Goal: Task Accomplishment & Management: Manage account settings

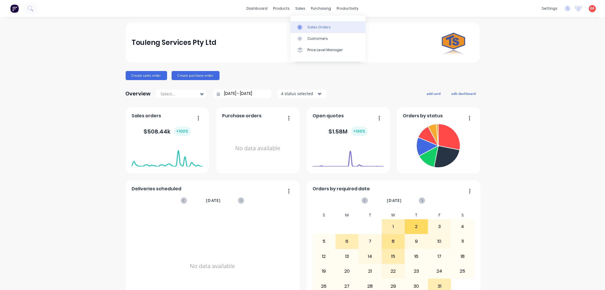
click at [306, 26] on link "Sales Orders" at bounding box center [328, 26] width 75 height 11
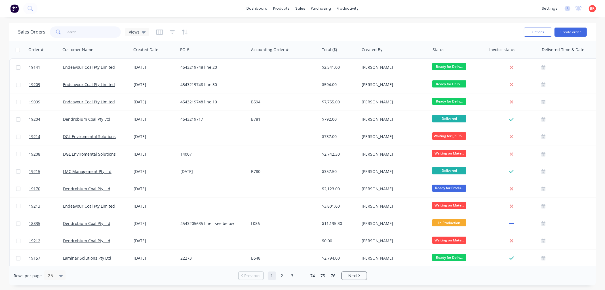
click at [92, 33] on input "text" at bounding box center [93, 31] width 55 height 11
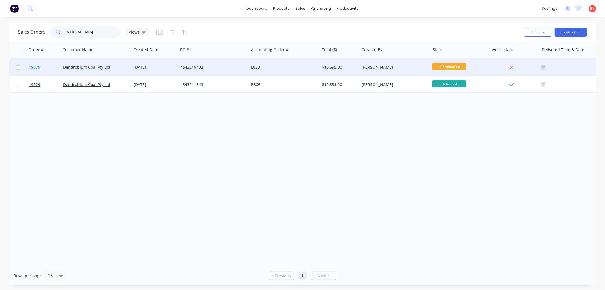
type input "[MEDICAL_DATA]"
click at [37, 65] on span "19079" at bounding box center [34, 67] width 11 height 6
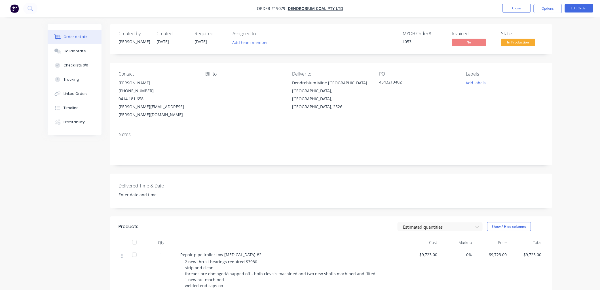
click at [523, 43] on span "In Production" at bounding box center [519, 42] width 34 height 7
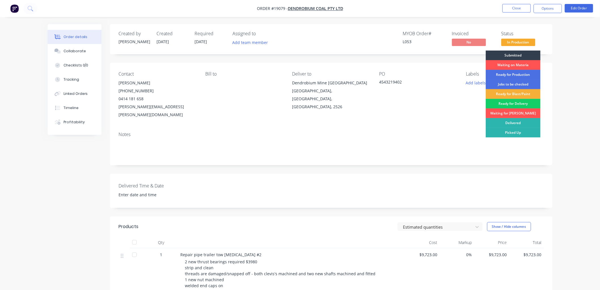
click at [515, 104] on div "Ready for Delivery" at bounding box center [513, 104] width 55 height 10
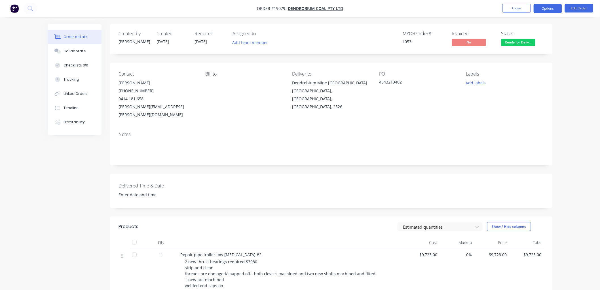
click at [545, 9] on button "Options" at bounding box center [548, 8] width 28 height 9
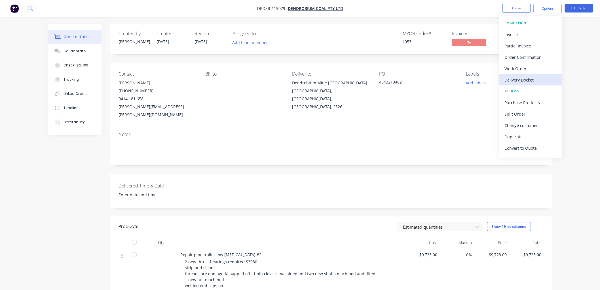
click at [520, 77] on div "Delivery Docket" at bounding box center [531, 80] width 52 height 8
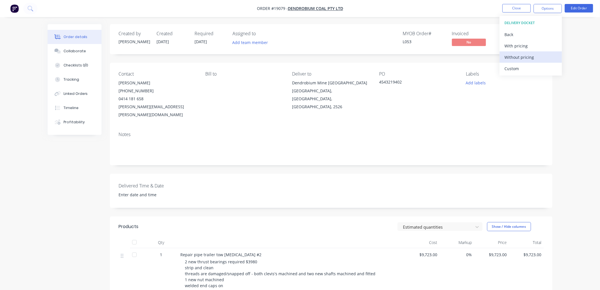
click at [515, 57] on div "Without pricing" at bounding box center [531, 57] width 52 height 8
click at [586, 72] on div "Order details Collaborate Checklists 0/0 Tracking Linked Orders Timeline Profit…" at bounding box center [300, 206] width 600 height 412
click at [512, 10] on button "Close" at bounding box center [517, 8] width 28 height 9
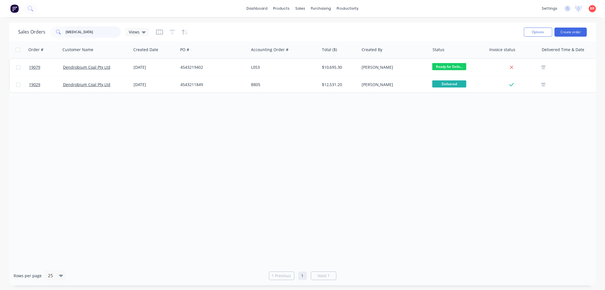
click at [83, 33] on input "[MEDICAL_DATA]" at bounding box center [93, 31] width 55 height 11
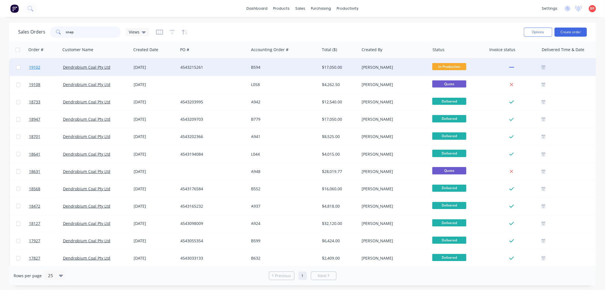
type input "snap"
click at [35, 66] on span "19102" at bounding box center [34, 67] width 11 height 6
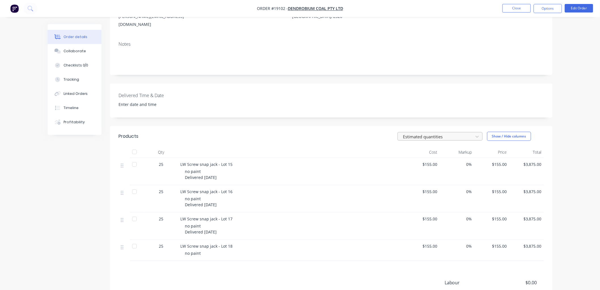
scroll to position [94, 0]
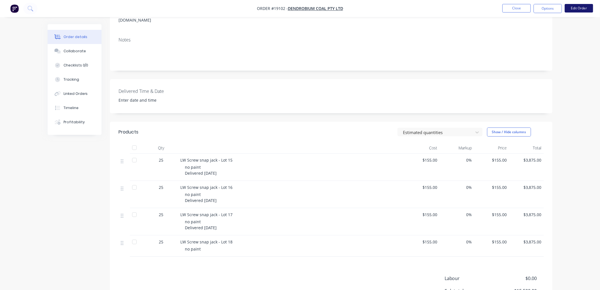
click at [572, 8] on button "Edit Order" at bounding box center [579, 8] width 28 height 9
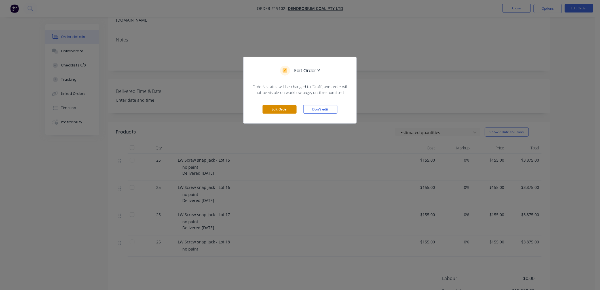
click at [273, 107] on button "Edit Order" at bounding box center [280, 109] width 34 height 9
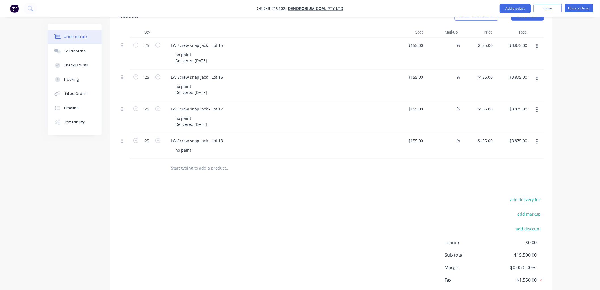
scroll to position [220, 0]
click at [194, 145] on div "no paint" at bounding box center [183, 149] width 25 height 8
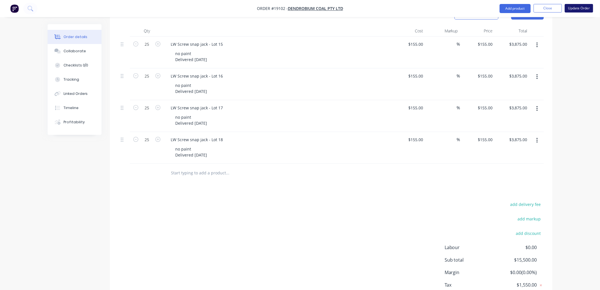
click at [579, 10] on button "Update Order" at bounding box center [579, 8] width 28 height 9
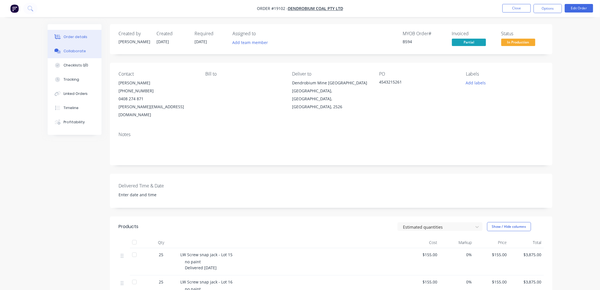
click at [74, 52] on div "Collaborate" at bounding box center [75, 51] width 22 height 5
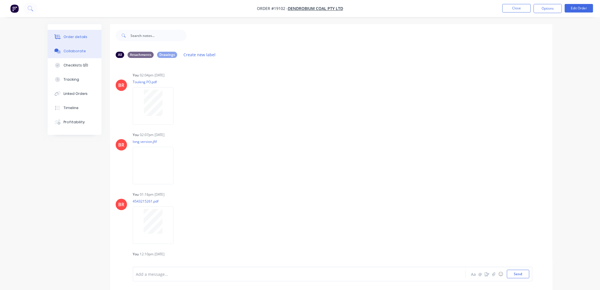
click at [82, 35] on div "Order details" at bounding box center [76, 36] width 24 height 5
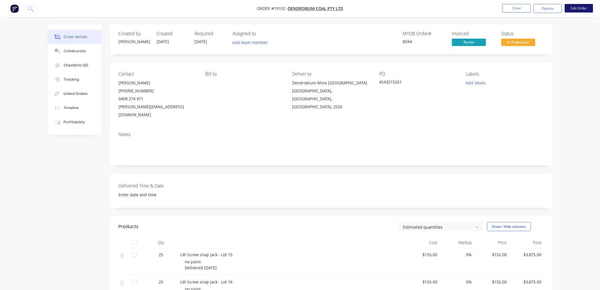
click at [574, 9] on button "Edit Order" at bounding box center [579, 8] width 28 height 9
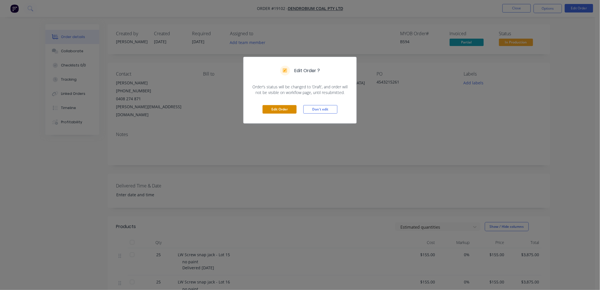
click at [274, 110] on button "Edit Order" at bounding box center [280, 109] width 34 height 9
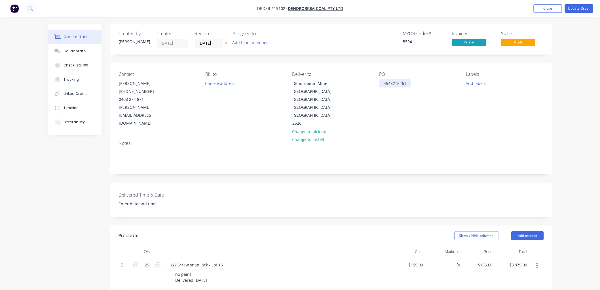
drag, startPoint x: 407, startPoint y: 81, endPoint x: 409, endPoint y: 82, distance: 2.9
click at [407, 82] on div "4543215261" at bounding box center [395, 83] width 32 height 8
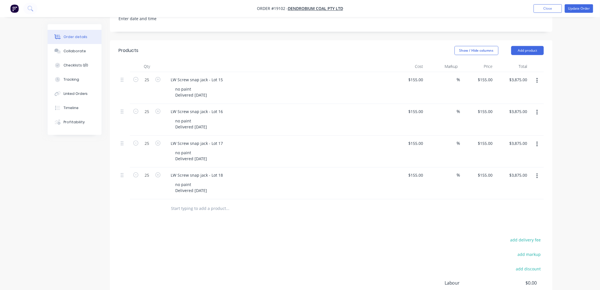
scroll to position [189, 0]
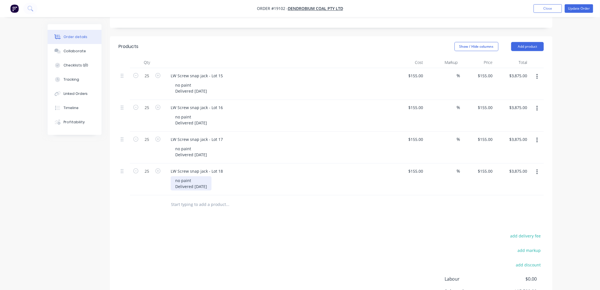
click at [208, 179] on div "no paint Delivered [DATE]" at bounding box center [191, 183] width 41 height 14
click at [208, 177] on div "no paint Delivered [DATE]" at bounding box center [191, 183] width 41 height 14
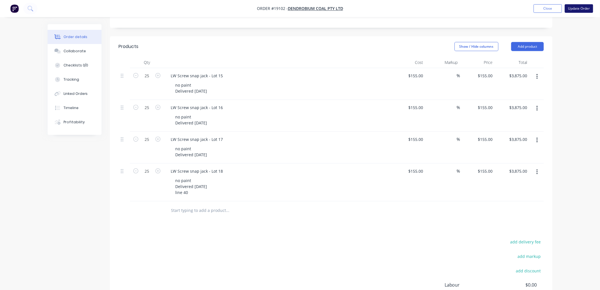
click at [581, 7] on button "Update Order" at bounding box center [579, 8] width 28 height 9
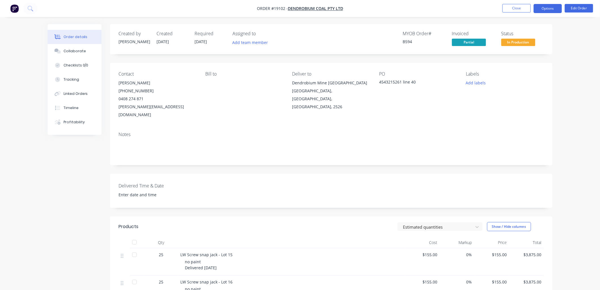
click at [545, 9] on button "Options" at bounding box center [548, 8] width 28 height 9
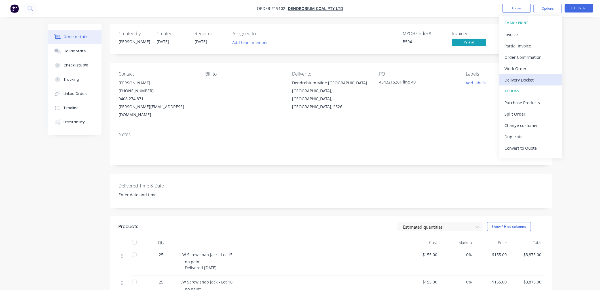
click at [514, 79] on div "Delivery Docket" at bounding box center [531, 80] width 52 height 8
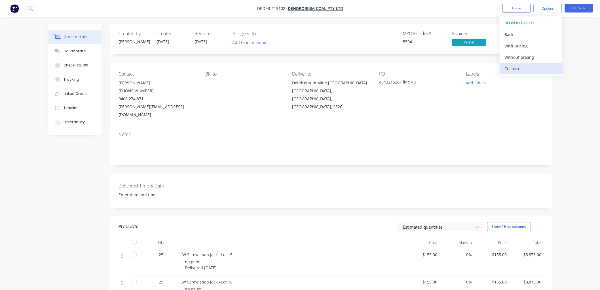
click at [511, 66] on div "Custom" at bounding box center [531, 68] width 52 height 8
click at [511, 58] on div "Without pricing" at bounding box center [531, 57] width 52 height 8
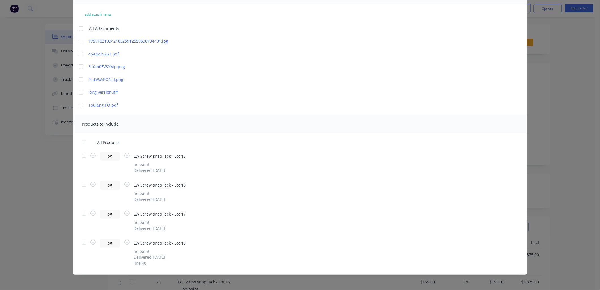
scroll to position [56, 0]
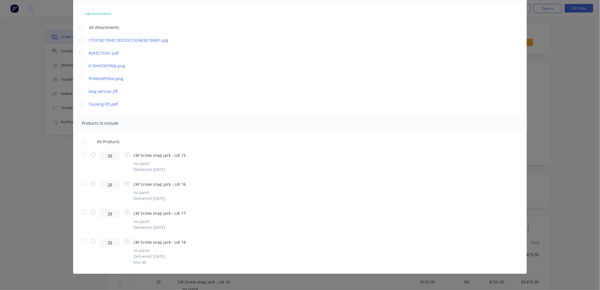
click at [81, 240] on div at bounding box center [83, 241] width 11 height 11
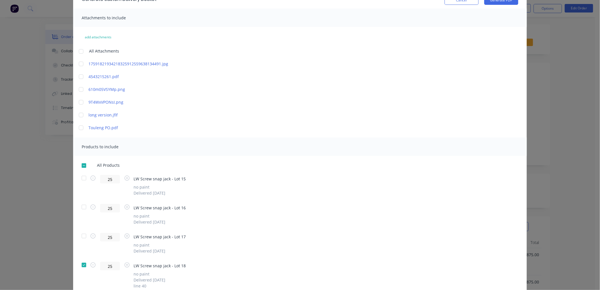
scroll to position [0, 0]
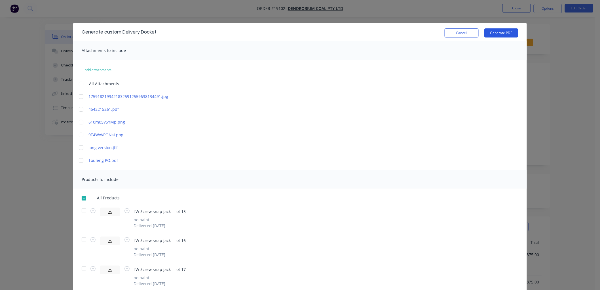
click at [498, 31] on button "Generate PDF" at bounding box center [502, 32] width 34 height 9
click at [461, 36] on button "Cancel" at bounding box center [462, 32] width 34 height 9
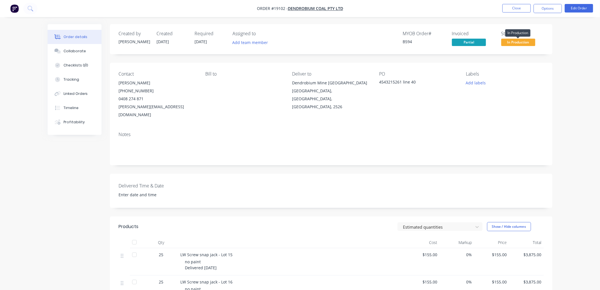
click at [510, 44] on span "In Production" at bounding box center [519, 42] width 34 height 7
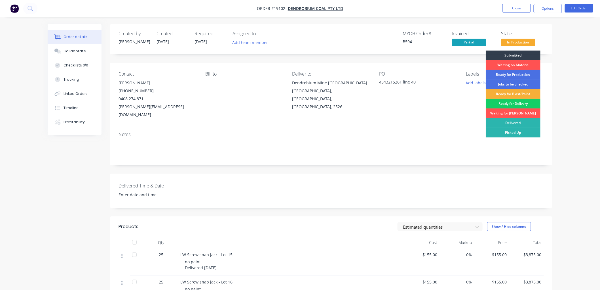
click at [506, 105] on div "Ready for Delivery" at bounding box center [513, 104] width 55 height 10
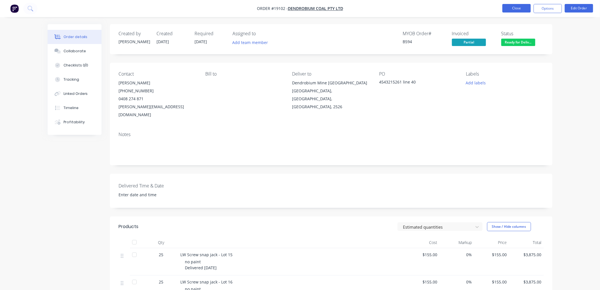
click at [514, 7] on button "Close" at bounding box center [517, 8] width 28 height 9
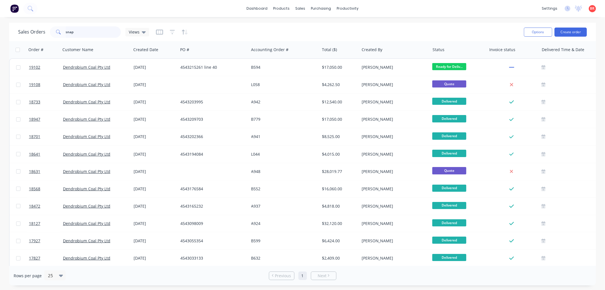
click at [81, 33] on input "snap" at bounding box center [93, 31] width 55 height 11
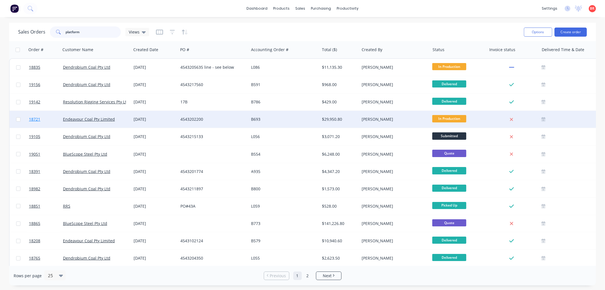
type input "platform"
click at [32, 118] on span "18721" at bounding box center [34, 119] width 11 height 6
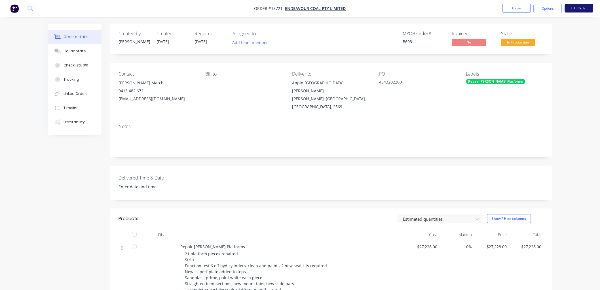
click at [576, 9] on button "Edit Order" at bounding box center [579, 8] width 28 height 9
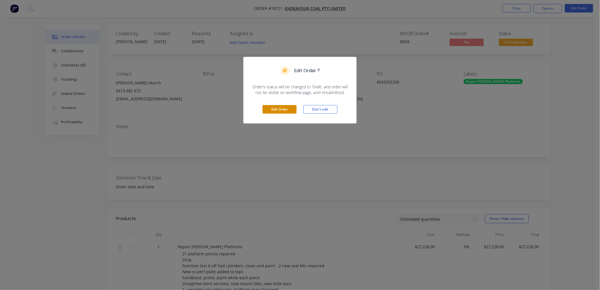
click at [293, 109] on button "Edit Order" at bounding box center [280, 109] width 34 height 9
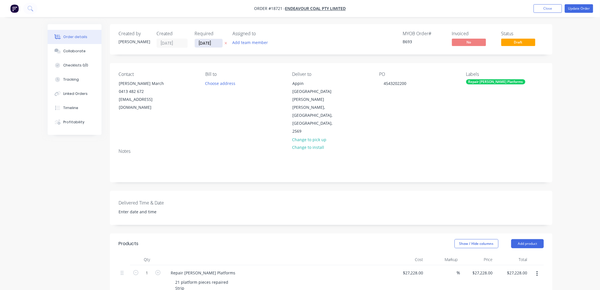
click at [214, 43] on input "[DATE]" at bounding box center [209, 43] width 28 height 9
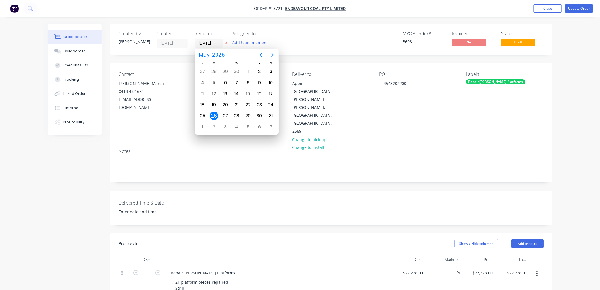
click at [270, 55] on icon "Next page" at bounding box center [272, 54] width 7 height 7
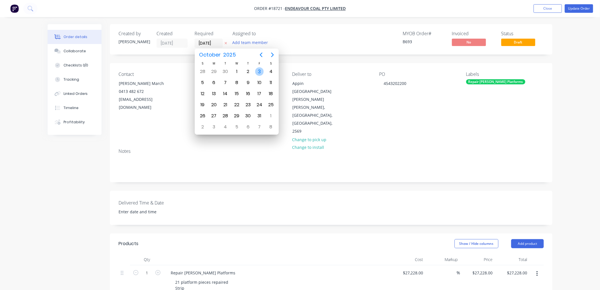
click at [259, 68] on div "3" at bounding box center [259, 71] width 9 height 9
type input "[DATE]"
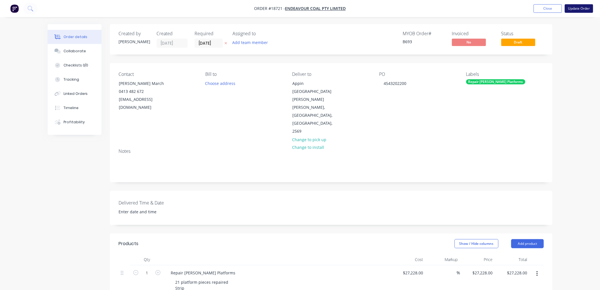
click at [568, 12] on button "Update Order" at bounding box center [579, 8] width 28 height 9
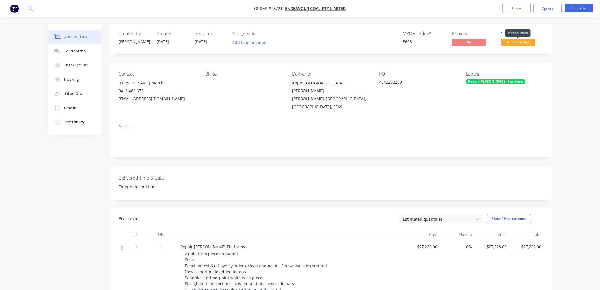
click at [514, 43] on span "In Production" at bounding box center [519, 42] width 34 height 7
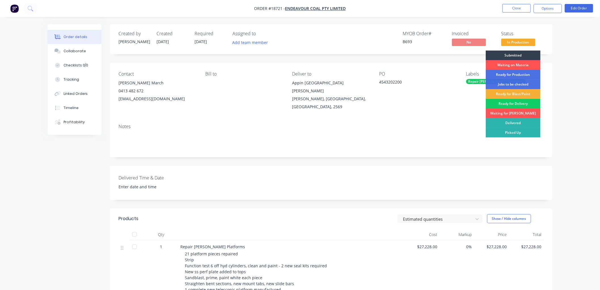
click at [511, 103] on div "Ready for Delivery" at bounding box center [513, 104] width 55 height 10
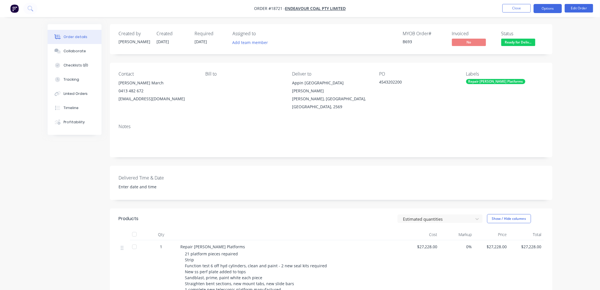
click at [544, 10] on button "Options" at bounding box center [548, 8] width 28 height 9
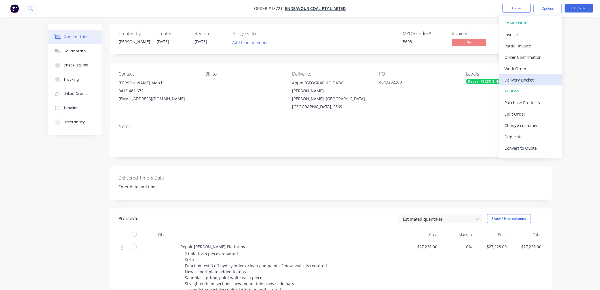
click at [513, 81] on div "Delivery Docket" at bounding box center [531, 80] width 52 height 8
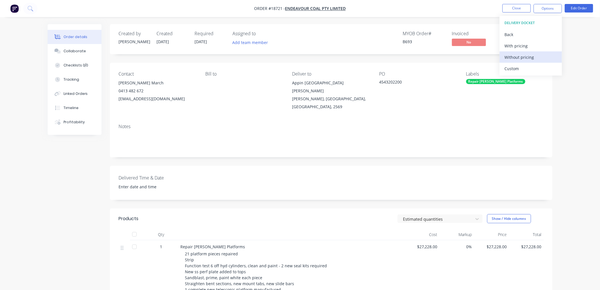
click at [517, 57] on div "Without pricing" at bounding box center [531, 57] width 52 height 8
click at [576, 68] on div "Order details Collaborate Checklists 0/0 Tracking Linked Orders Timeline Profit…" at bounding box center [300, 211] width 600 height 422
click at [516, 10] on button "Close" at bounding box center [517, 8] width 28 height 9
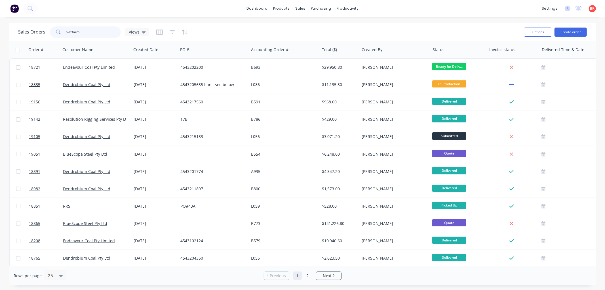
click at [87, 32] on input "platform" at bounding box center [93, 31] width 55 height 11
click at [86, 32] on input "platform" at bounding box center [93, 31] width 55 height 11
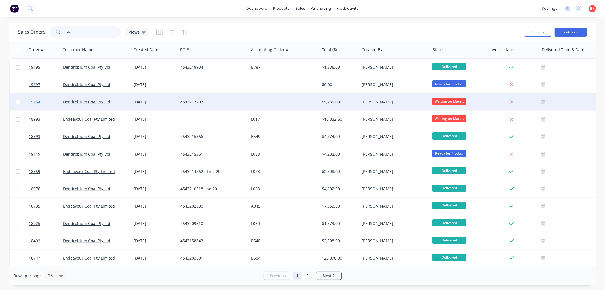
type input "rib"
click at [35, 99] on span "19154" at bounding box center [34, 102] width 11 height 6
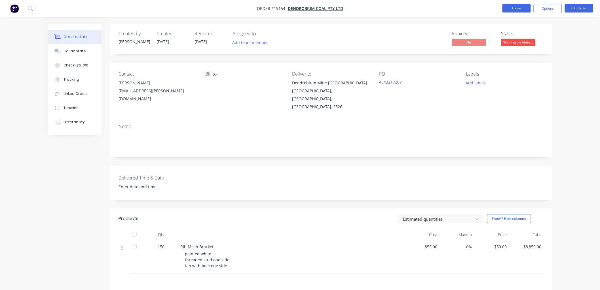
click at [515, 7] on button "Close" at bounding box center [517, 8] width 28 height 9
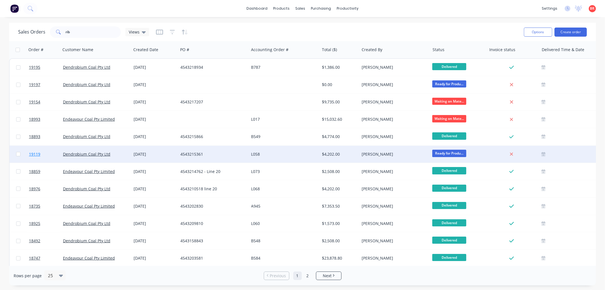
click at [36, 152] on span "19119" at bounding box center [34, 154] width 11 height 6
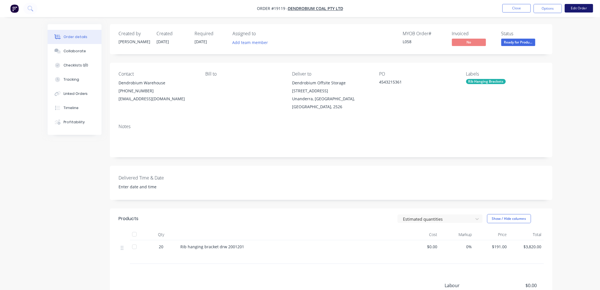
click at [570, 9] on button "Edit Order" at bounding box center [579, 8] width 28 height 9
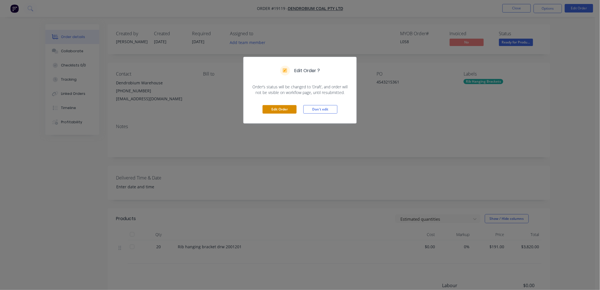
click at [283, 111] on button "Edit Order" at bounding box center [280, 109] width 34 height 9
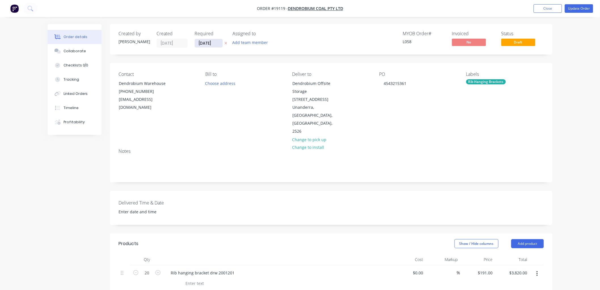
click at [214, 43] on input "[DATE]" at bounding box center [209, 43] width 28 height 9
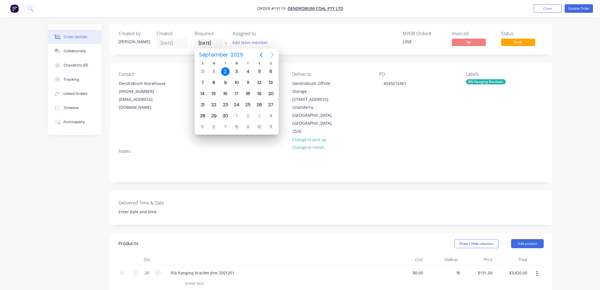
click at [271, 52] on icon "Next page" at bounding box center [272, 54] width 7 height 7
click at [257, 71] on div "3" at bounding box center [259, 71] width 9 height 9
type input "[DATE]"
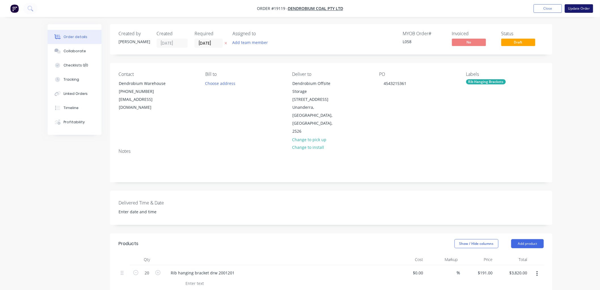
click at [580, 9] on button "Update Order" at bounding box center [579, 8] width 28 height 9
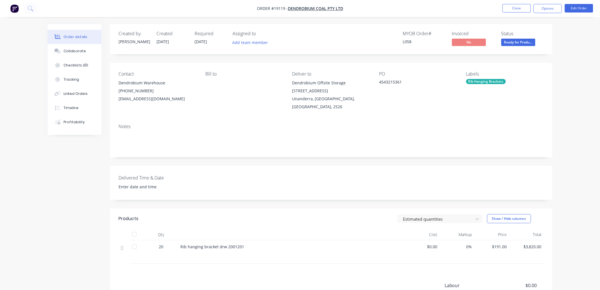
click at [527, 43] on span "Ready for Produ..." at bounding box center [519, 42] width 34 height 7
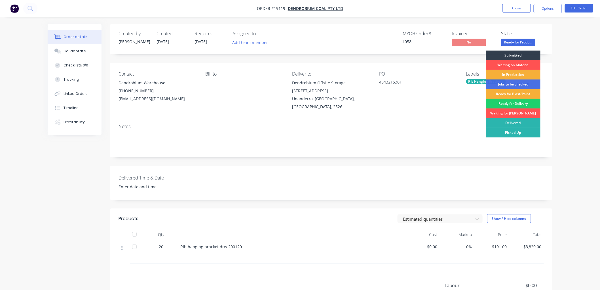
click at [506, 104] on div "Ready for Delivery" at bounding box center [513, 104] width 55 height 10
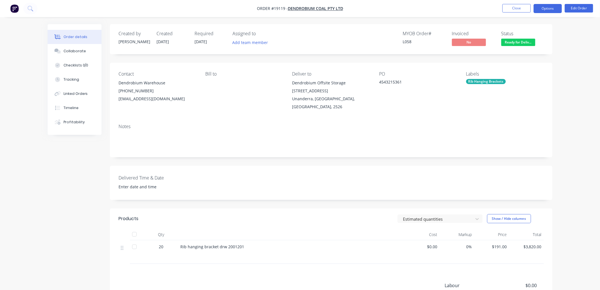
click at [540, 10] on button "Options" at bounding box center [548, 8] width 28 height 9
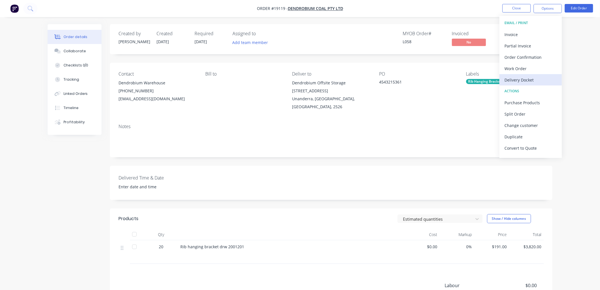
click at [523, 80] on div "Delivery Docket" at bounding box center [531, 80] width 52 height 8
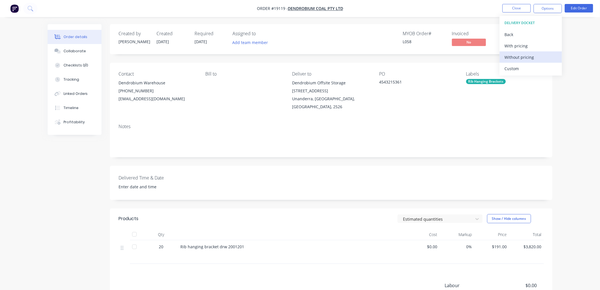
click at [516, 58] on div "Without pricing" at bounding box center [531, 57] width 52 height 8
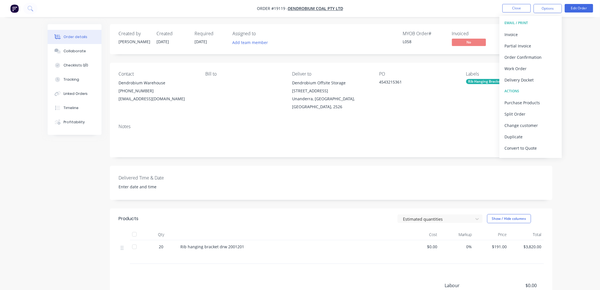
click at [577, 56] on div "Order details Collaborate Checklists 0/0 Tracking Linked Orders Timeline Profit…" at bounding box center [300, 182] width 600 height 365
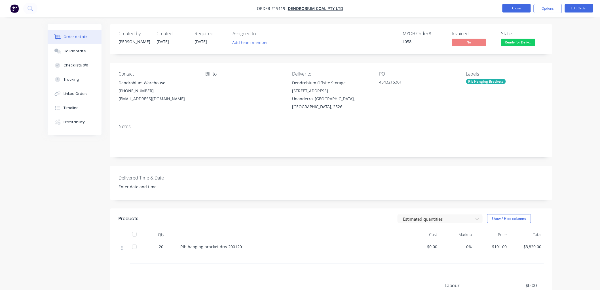
click at [506, 10] on button "Close" at bounding box center [517, 8] width 28 height 9
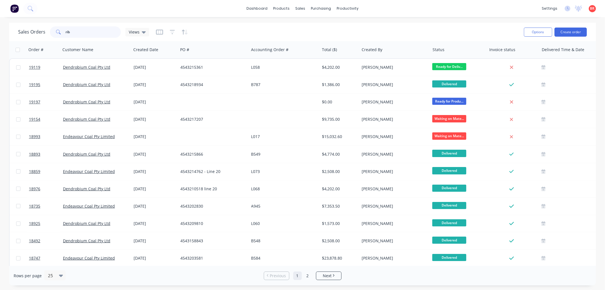
click at [80, 30] on input "rib" at bounding box center [93, 31] width 55 height 11
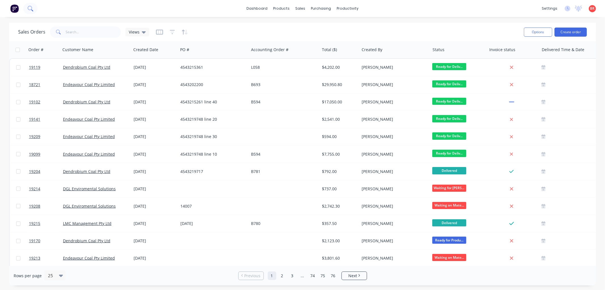
click at [32, 7] on icon at bounding box center [30, 8] width 5 height 5
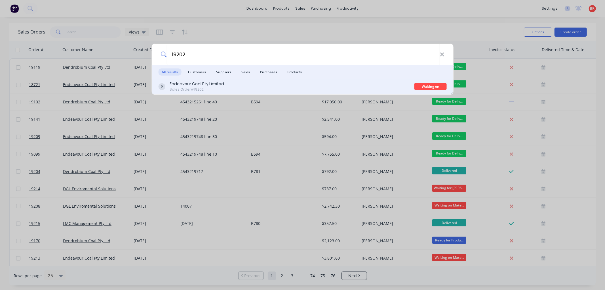
type input "19202"
click at [233, 86] on div "Endeavour Coal Pty Limited Sales Order #19202" at bounding box center [286, 86] width 256 height 11
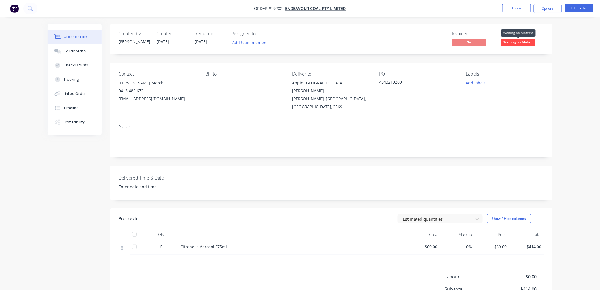
click at [514, 41] on span "Waiting on Mate..." at bounding box center [519, 42] width 34 height 7
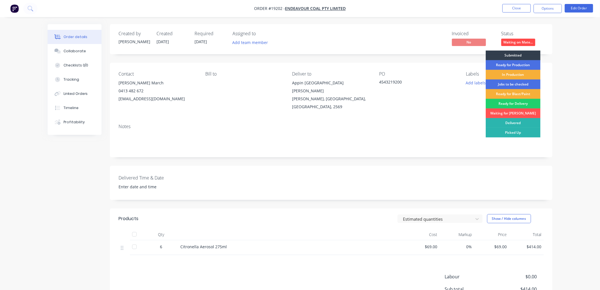
click at [514, 104] on div "Ready for Delivery" at bounding box center [513, 104] width 55 height 10
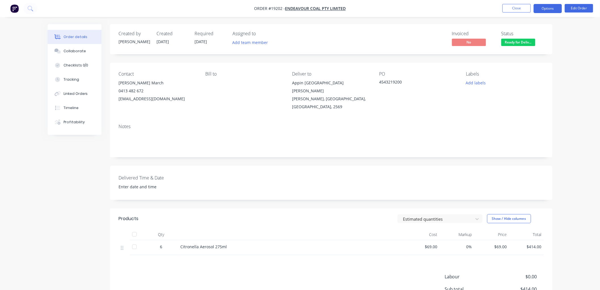
click at [548, 10] on button "Options" at bounding box center [548, 8] width 28 height 9
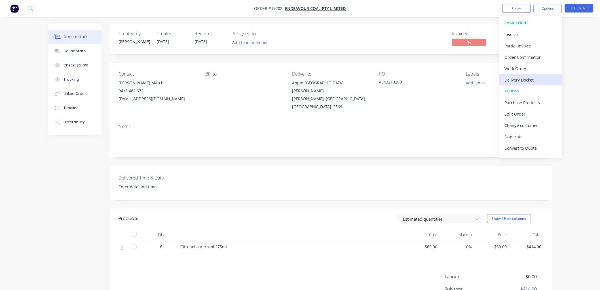
click at [513, 81] on div "Delivery Docket" at bounding box center [531, 80] width 52 height 8
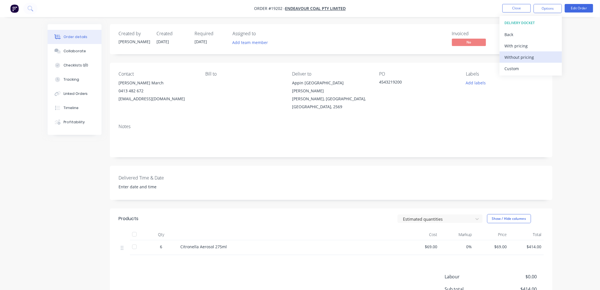
click at [525, 58] on div "Without pricing" at bounding box center [531, 57] width 52 height 8
click at [582, 56] on div "Order details Collaborate Checklists 0/0 Tracking Linked Orders Timeline Profit…" at bounding box center [300, 178] width 600 height 356
click at [33, 7] on button at bounding box center [30, 8] width 14 height 11
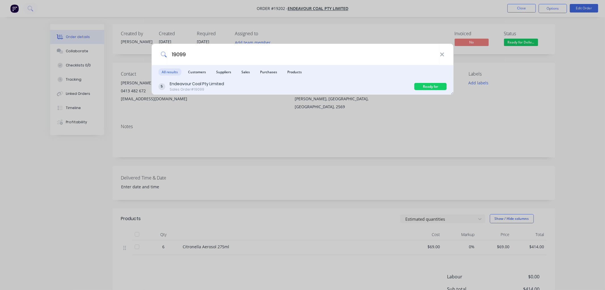
type input "19099"
click at [206, 90] on div "Sales Order #19099" at bounding box center [197, 89] width 54 height 5
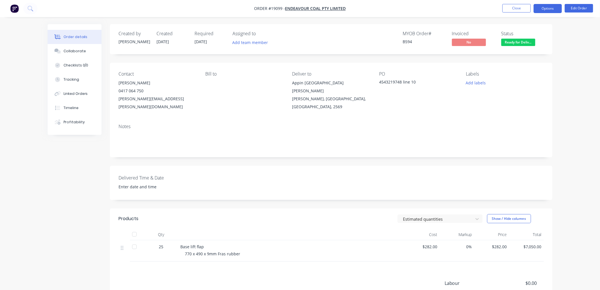
click at [546, 9] on button "Options" at bounding box center [548, 8] width 28 height 9
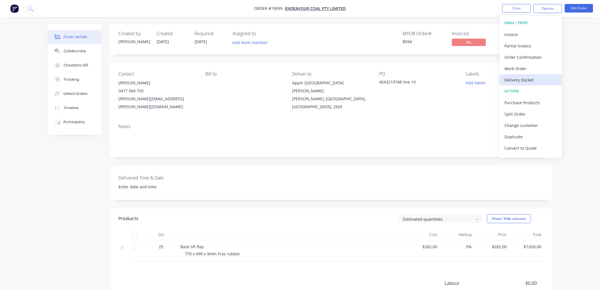
click at [517, 79] on div "Delivery Docket" at bounding box center [531, 80] width 52 height 8
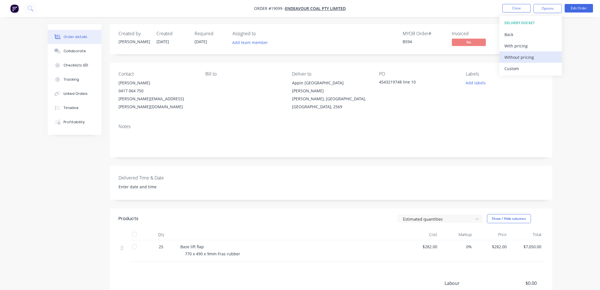
click at [514, 58] on div "Without pricing" at bounding box center [531, 57] width 52 height 8
click at [574, 61] on div "Order details Collaborate Checklists 0/0 Tracking Linked Orders Timeline Profit…" at bounding box center [300, 181] width 600 height 362
click at [515, 9] on button "Close" at bounding box center [517, 8] width 28 height 9
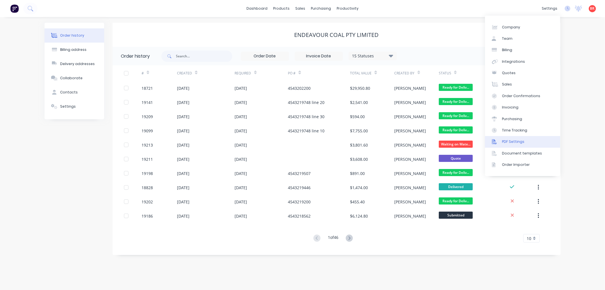
click at [514, 141] on div "PDF Settings" at bounding box center [513, 141] width 22 height 5
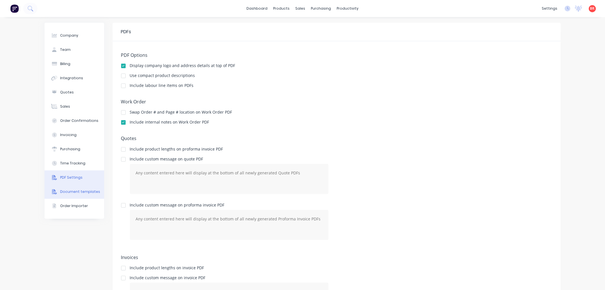
click at [69, 191] on div "Document templates" at bounding box center [80, 191] width 40 height 5
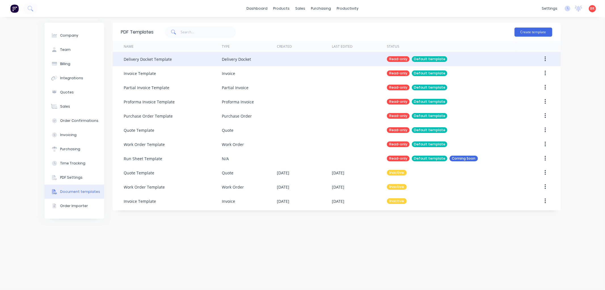
click at [240, 58] on div "Delivery Docket" at bounding box center [236, 59] width 29 height 6
click at [147, 58] on div "Delivery Docket Template" at bounding box center [148, 59] width 48 height 6
click at [544, 58] on button "button" at bounding box center [545, 59] width 13 height 10
click at [320, 58] on div at bounding box center [304, 59] width 55 height 14
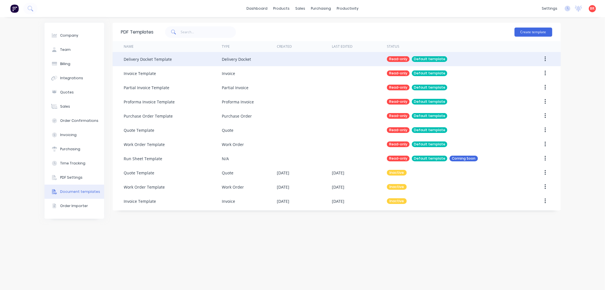
click at [132, 60] on div "Delivery Docket Template" at bounding box center [148, 59] width 48 height 6
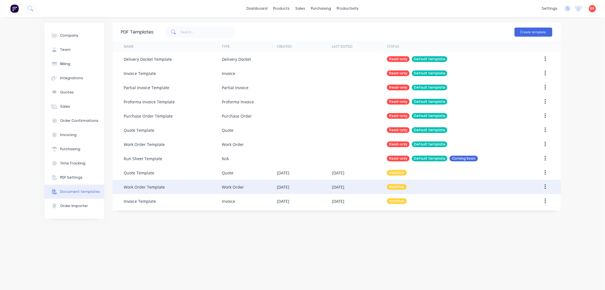
click at [545, 187] on icon "button" at bounding box center [545, 187] width 1 height 6
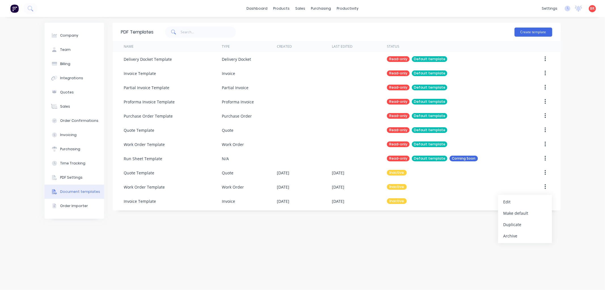
click at [468, 231] on div "PDF Templates Create template Name Type Created Last Edited Status Delivery Doc…" at bounding box center [337, 153] width 448 height 261
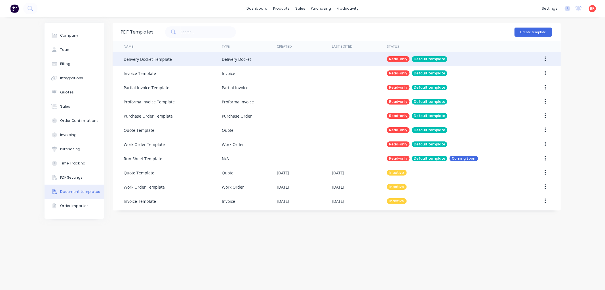
click at [547, 57] on button "button" at bounding box center [545, 59] width 13 height 10
click at [545, 58] on icon "button" at bounding box center [545, 59] width 1 height 6
click at [393, 58] on div "Read-only" at bounding box center [398, 59] width 23 height 6
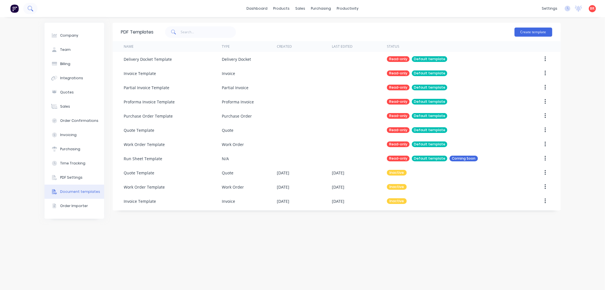
click at [30, 7] on icon at bounding box center [30, 8] width 5 height 5
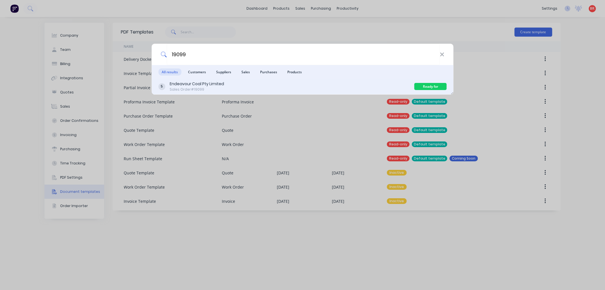
type input "19099"
click at [193, 86] on div "Endeavour Coal Pty Limited" at bounding box center [197, 84] width 54 height 6
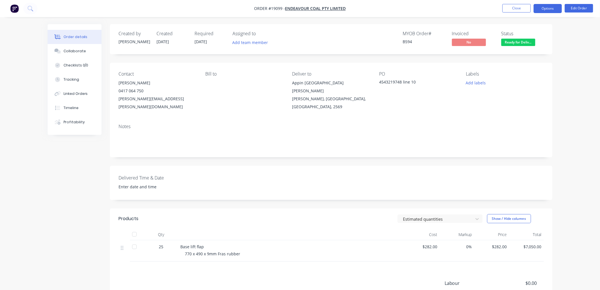
click at [543, 10] on button "Options" at bounding box center [548, 8] width 28 height 9
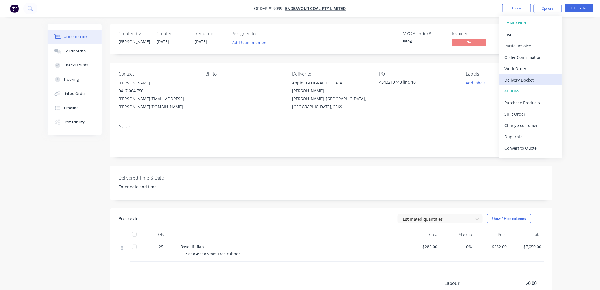
click at [518, 81] on div "Delivery Docket" at bounding box center [531, 80] width 52 height 8
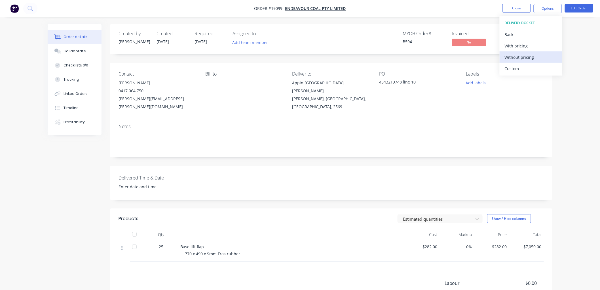
click at [516, 58] on div "Without pricing" at bounding box center [531, 57] width 52 height 8
click at [581, 77] on div "Order details Collaborate Checklists 0/0 Tracking Linked Orders Timeline Profit…" at bounding box center [300, 181] width 600 height 362
click at [513, 9] on button "Close" at bounding box center [517, 8] width 28 height 9
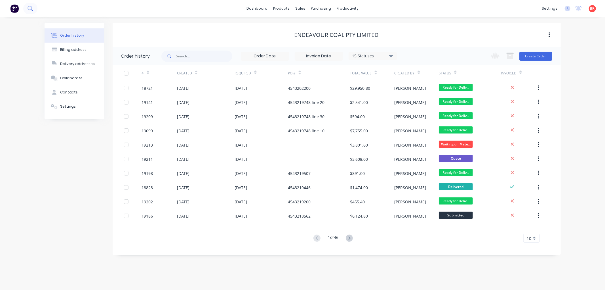
click at [29, 7] on icon at bounding box center [30, 8] width 5 height 5
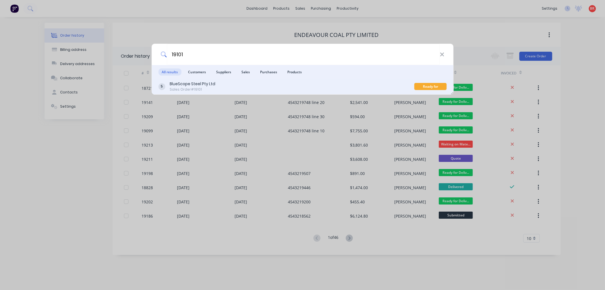
type input "19101"
click at [250, 87] on div "BlueScope Steel Pty Ltd Sales Order #19101" at bounding box center [286, 86] width 256 height 11
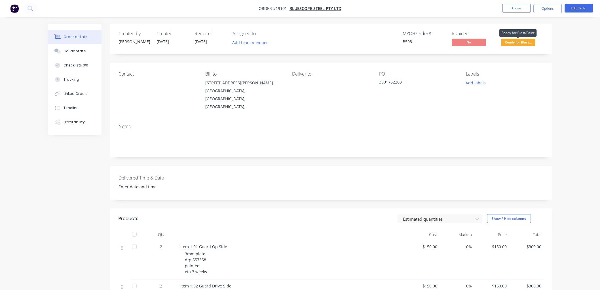
click at [512, 43] on span "Ready for Blast..." at bounding box center [519, 42] width 34 height 7
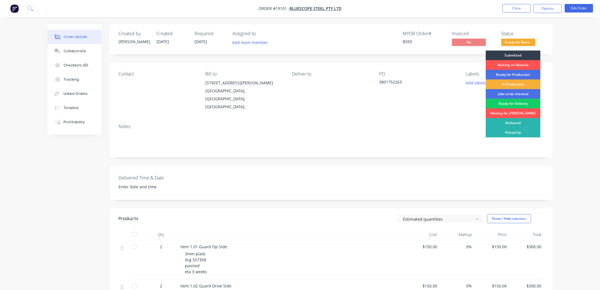
click at [507, 102] on div "Ready for Delivery" at bounding box center [513, 104] width 55 height 10
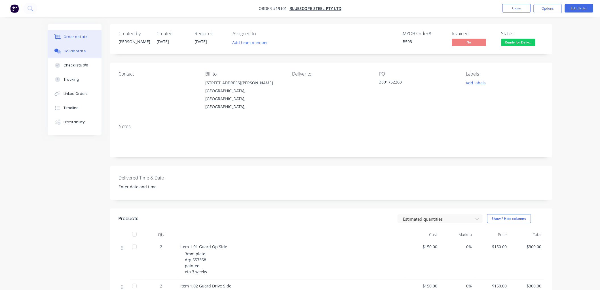
click at [78, 50] on div "Collaborate" at bounding box center [75, 51] width 22 height 5
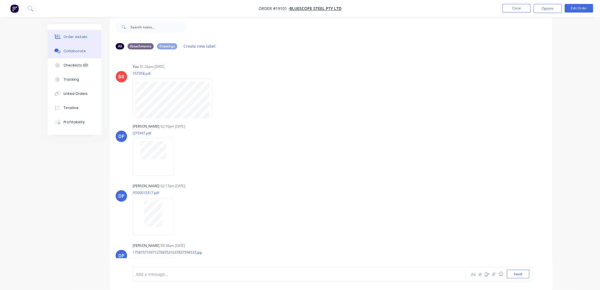
click at [77, 37] on div "Order details" at bounding box center [76, 36] width 24 height 5
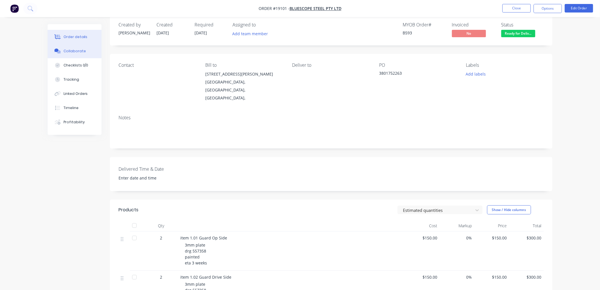
click at [71, 50] on div "Collaborate" at bounding box center [75, 51] width 22 height 5
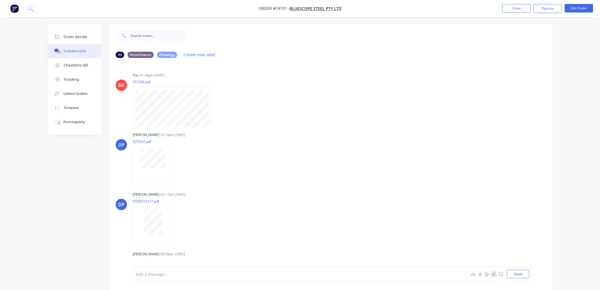
click at [495, 273] on icon "button" at bounding box center [494, 274] width 3 height 4
click at [514, 270] on button "Send" at bounding box center [518, 274] width 22 height 9
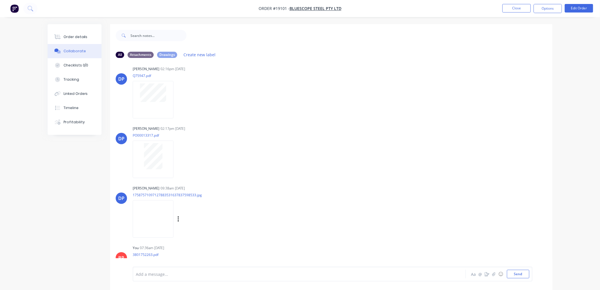
scroll to position [98, 0]
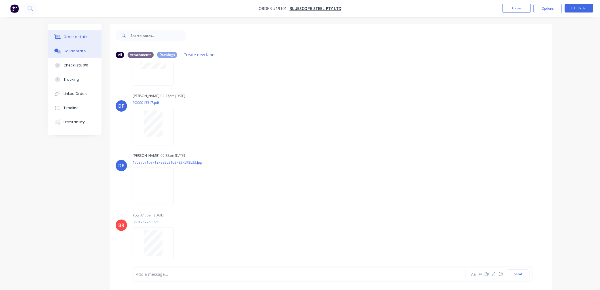
click at [79, 34] on div "Order details" at bounding box center [76, 36] width 24 height 5
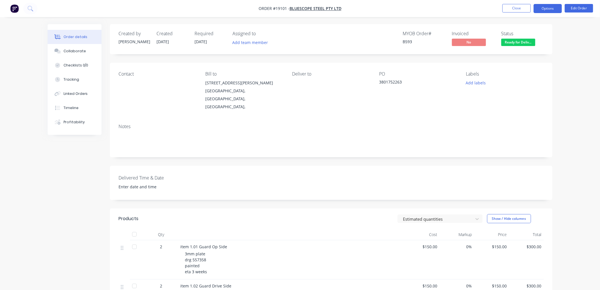
click at [541, 10] on button "Options" at bounding box center [548, 8] width 28 height 9
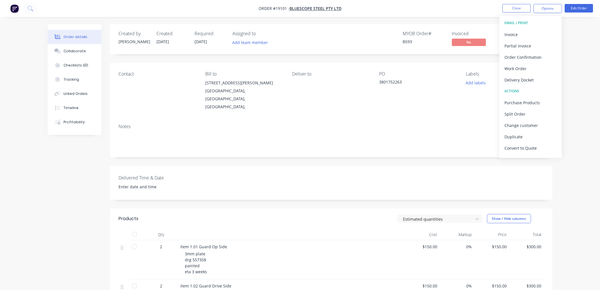
click at [518, 76] on div "Delivery Docket" at bounding box center [531, 80] width 52 height 8
click at [517, 56] on div "Without pricing" at bounding box center [531, 57] width 52 height 8
click at [573, 7] on button "Edit Order" at bounding box center [579, 8] width 28 height 9
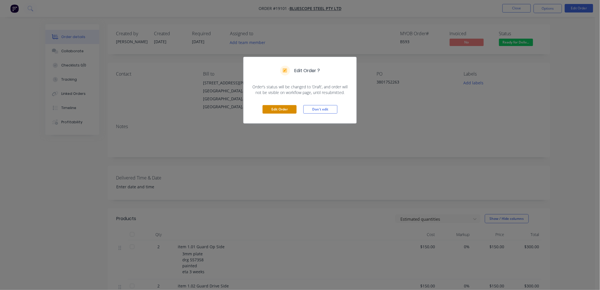
click at [284, 106] on button "Edit Order" at bounding box center [280, 109] width 34 height 9
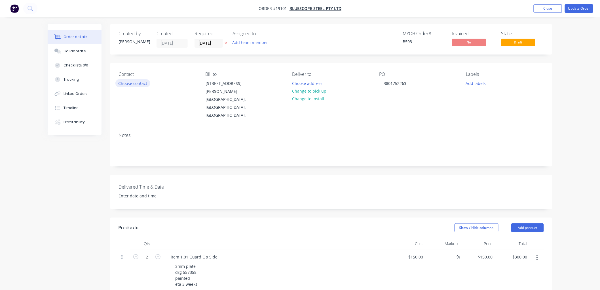
click at [136, 82] on button "Choose contact" at bounding box center [132, 83] width 35 height 8
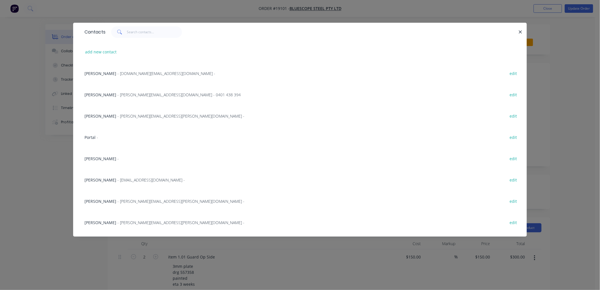
click at [129, 177] on span "- [EMAIL_ADDRESS][DOMAIN_NAME] -" at bounding box center [151, 179] width 68 height 5
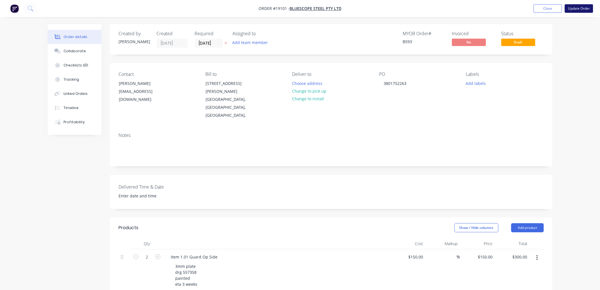
click at [577, 10] on button "Update Order" at bounding box center [579, 8] width 28 height 9
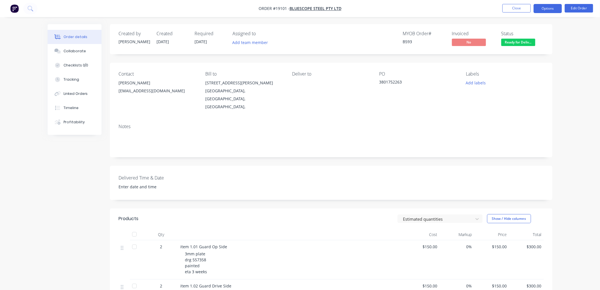
click at [549, 9] on button "Options" at bounding box center [548, 8] width 28 height 9
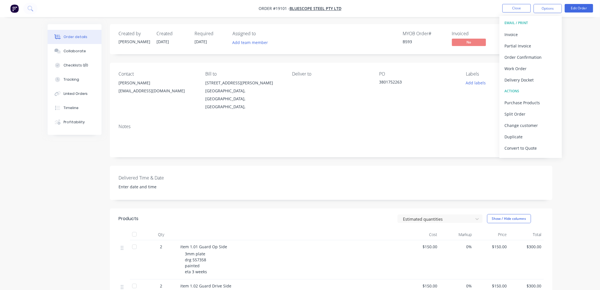
click at [515, 81] on div "Delivery Docket" at bounding box center [531, 80] width 52 height 8
click at [513, 55] on div "Without pricing" at bounding box center [531, 57] width 52 height 8
click at [372, 146] on div "Created by [PERSON_NAME] Created [DATE] Required [DATE] Assigned to Add team me…" at bounding box center [331, 217] width 443 height 387
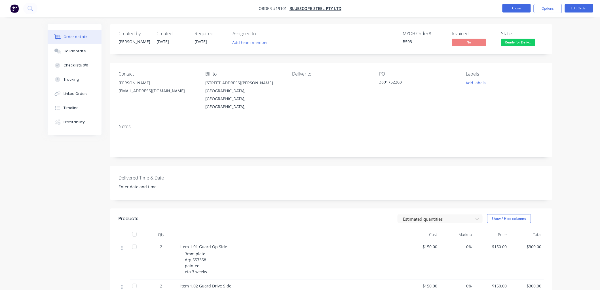
click at [510, 9] on button "Close" at bounding box center [517, 8] width 28 height 9
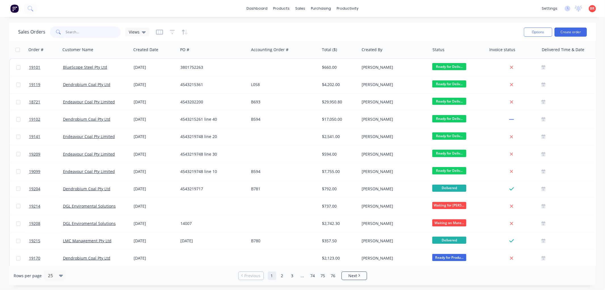
click at [81, 33] on input "text" at bounding box center [93, 31] width 55 height 11
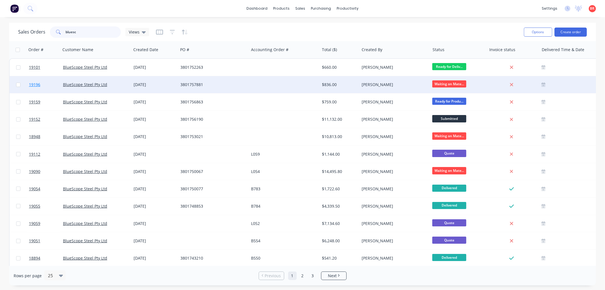
type input "bluesc"
click at [36, 83] on span "19196" at bounding box center [34, 85] width 11 height 6
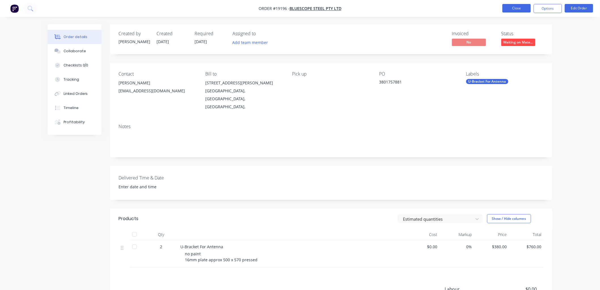
click at [510, 10] on button "Close" at bounding box center [517, 8] width 28 height 9
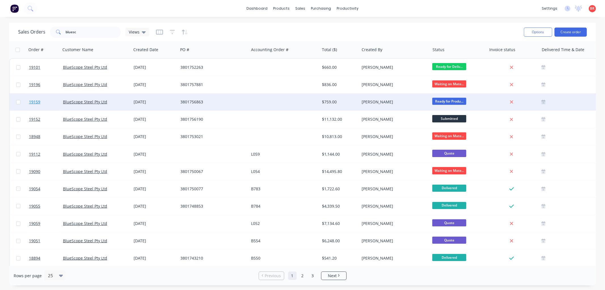
click at [35, 102] on span "19159" at bounding box center [34, 102] width 11 height 6
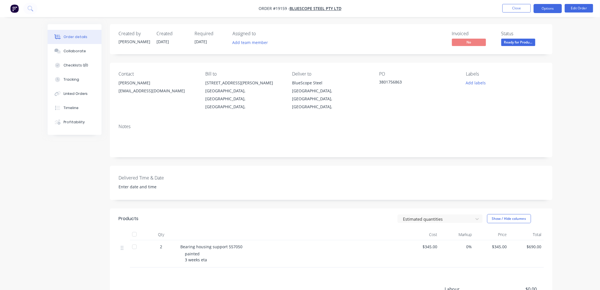
click at [539, 9] on button "Options" at bounding box center [548, 8] width 28 height 9
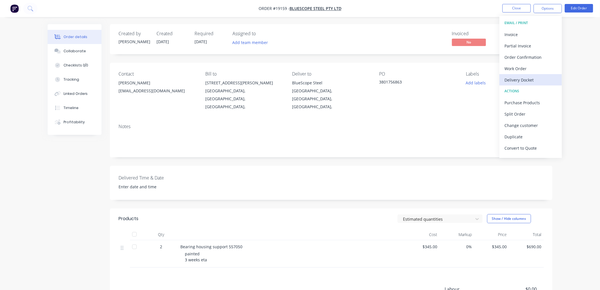
click at [516, 77] on div "Delivery Docket" at bounding box center [531, 80] width 52 height 8
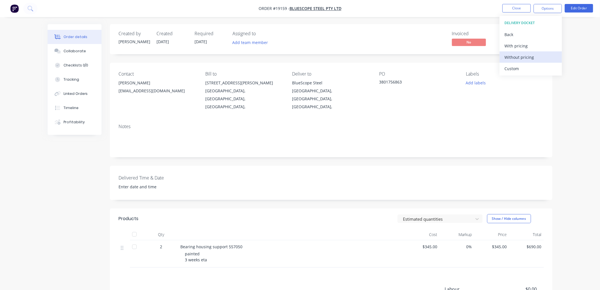
click at [517, 57] on div "Without pricing" at bounding box center [531, 57] width 52 height 8
click at [74, 53] on div "Collaborate" at bounding box center [75, 51] width 22 height 5
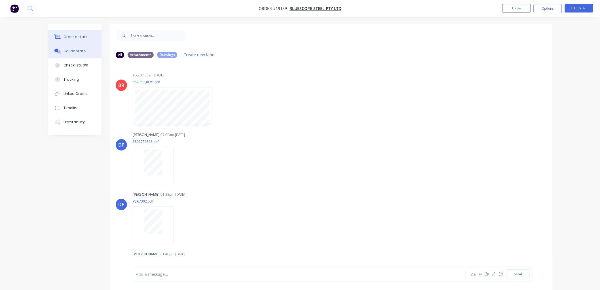
click at [74, 33] on button "Order details" at bounding box center [75, 37] width 54 height 14
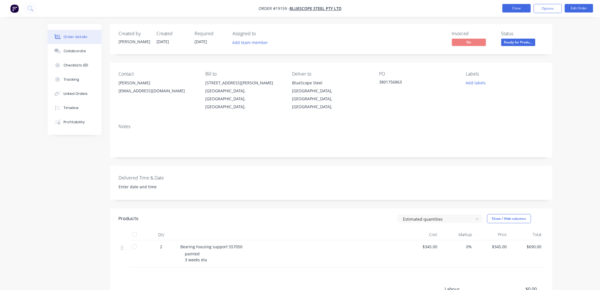
click at [518, 8] on button "Close" at bounding box center [517, 8] width 28 height 9
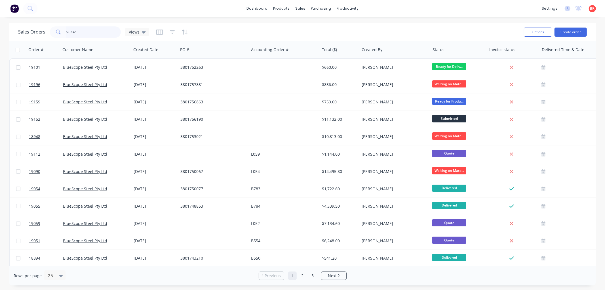
click at [81, 31] on input "bluesc" at bounding box center [93, 31] width 55 height 11
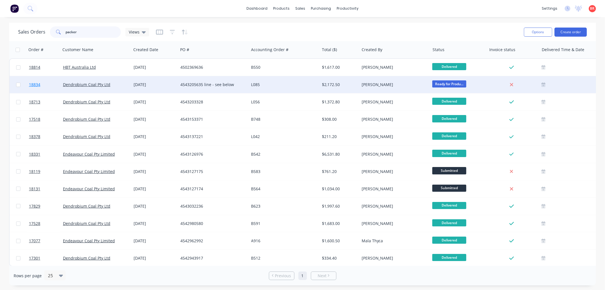
type input "packer"
click at [37, 83] on span "18834" at bounding box center [34, 85] width 11 height 6
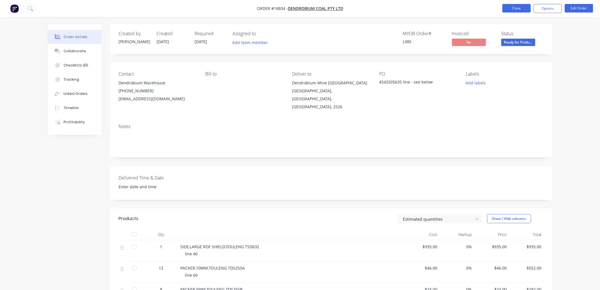
click at [517, 4] on button "Close" at bounding box center [517, 8] width 28 height 9
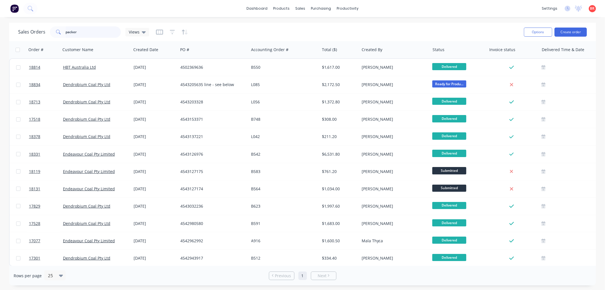
click at [81, 30] on input "packer" at bounding box center [93, 31] width 55 height 11
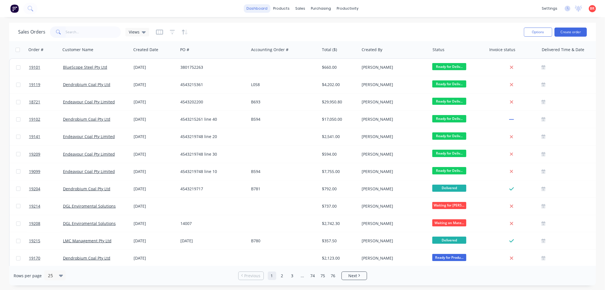
click at [265, 9] on link "dashboard" at bounding box center [257, 8] width 27 height 9
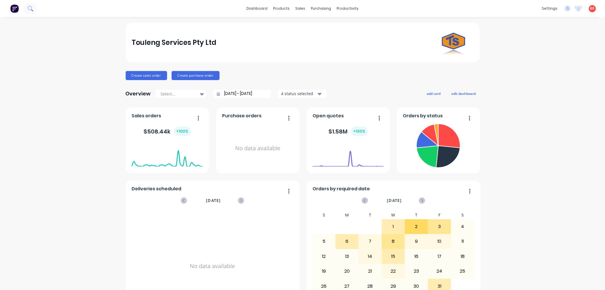
click at [34, 9] on button at bounding box center [30, 8] width 14 height 11
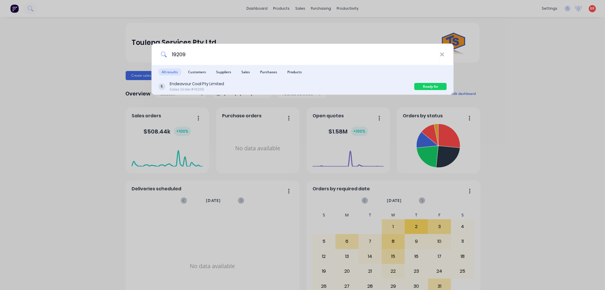
type input "19209"
click at [205, 82] on div "Endeavour Coal Pty Limited" at bounding box center [197, 84] width 54 height 6
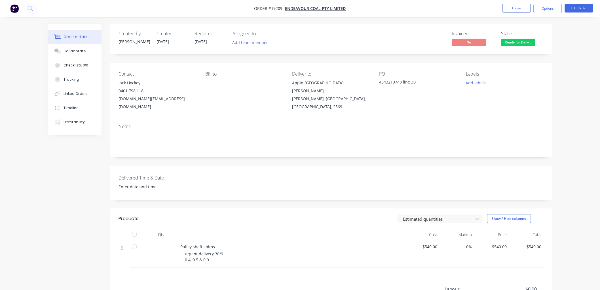
click at [515, 42] on span "Ready for Deliv..." at bounding box center [519, 42] width 34 height 7
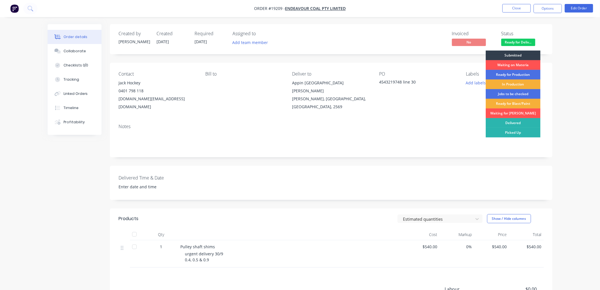
click at [513, 121] on div "Delivered" at bounding box center [513, 123] width 55 height 10
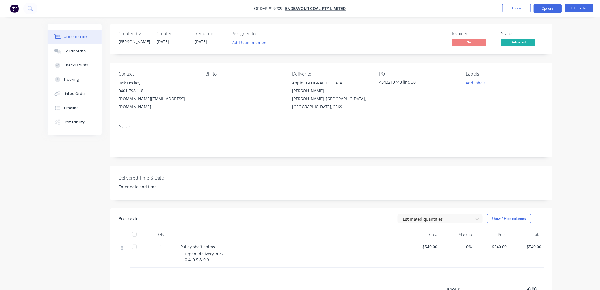
click at [543, 7] on button "Options" at bounding box center [548, 8] width 28 height 9
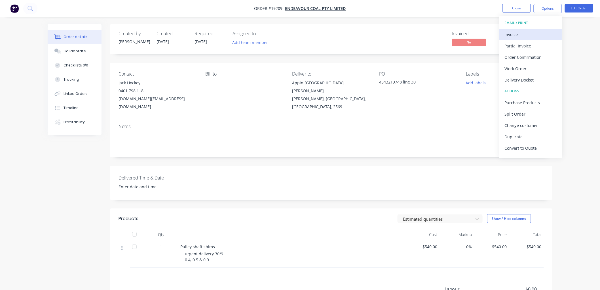
click at [516, 37] on div "Invoice" at bounding box center [531, 34] width 52 height 8
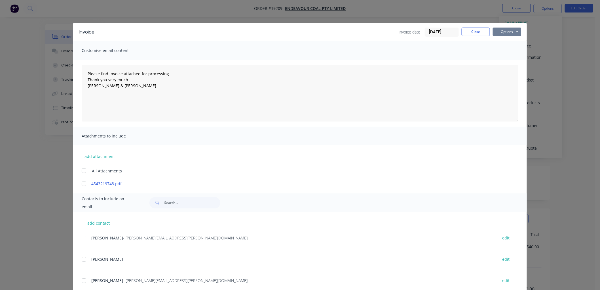
click at [500, 30] on button "Options" at bounding box center [507, 32] width 28 height 9
click at [505, 48] on button "Print" at bounding box center [511, 51] width 36 height 9
type textarea "Please find invoice attached for processing. Thank you very much. [PERSON_NAME]…"
click at [467, 32] on button "Close" at bounding box center [476, 32] width 28 height 9
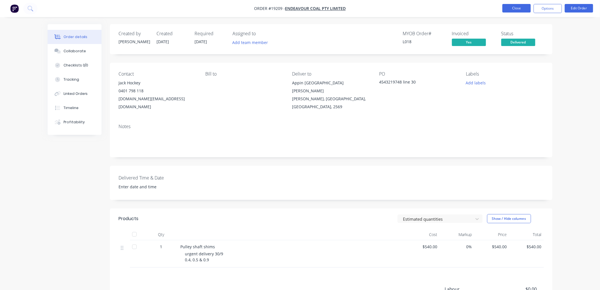
click at [511, 10] on button "Close" at bounding box center [517, 8] width 28 height 9
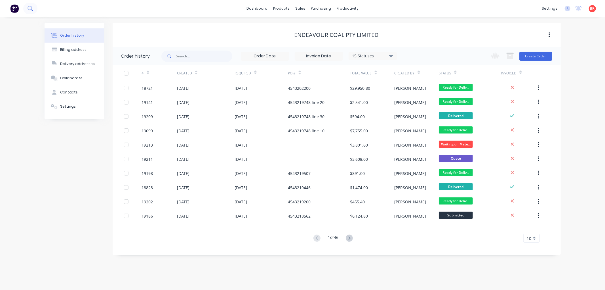
click at [28, 9] on icon at bounding box center [30, 8] width 5 height 5
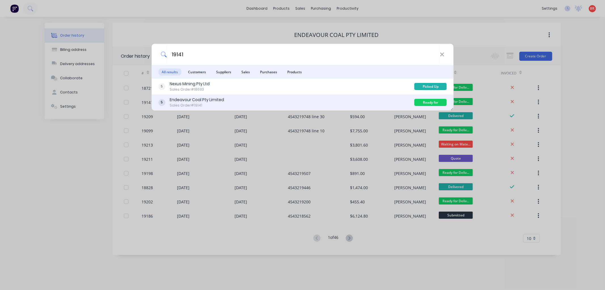
type input "19141"
click at [207, 101] on div "Endeavour Coal Pty Limited" at bounding box center [197, 100] width 54 height 6
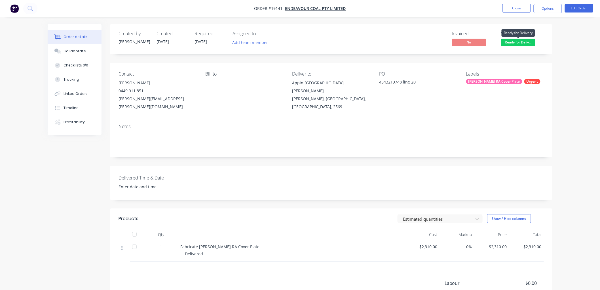
click at [515, 43] on span "Ready for Deliv..." at bounding box center [519, 42] width 34 height 7
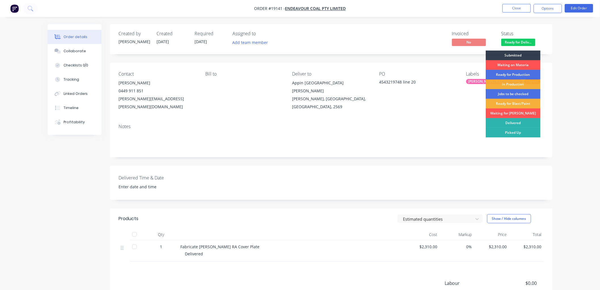
click at [513, 120] on div "Delivered" at bounding box center [513, 123] width 55 height 10
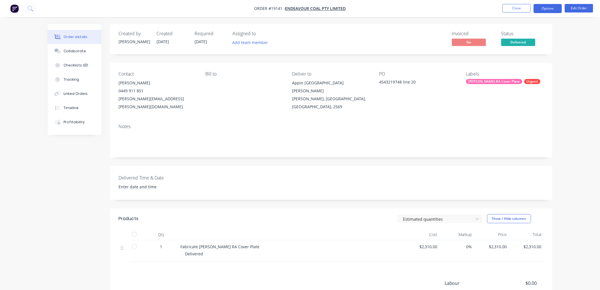
click at [551, 9] on button "Options" at bounding box center [548, 8] width 28 height 9
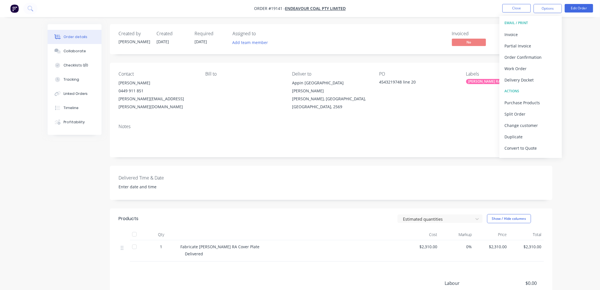
click at [569, 41] on div "Order details Collaborate Checklists 0/0 Tracking Linked Orders Timeline Profit…" at bounding box center [300, 181] width 600 height 362
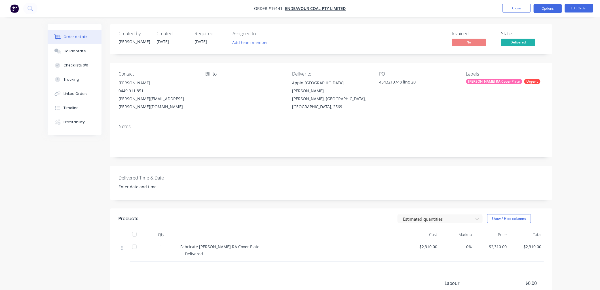
click at [547, 11] on button "Options" at bounding box center [548, 8] width 28 height 9
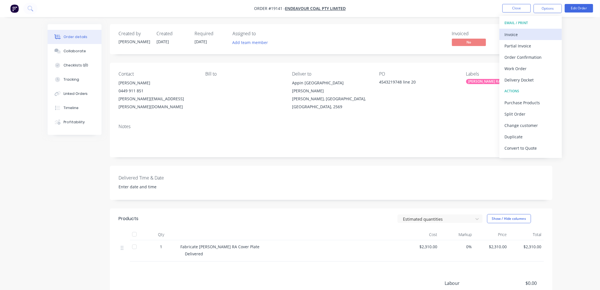
click at [515, 33] on div "Invoice" at bounding box center [531, 34] width 52 height 8
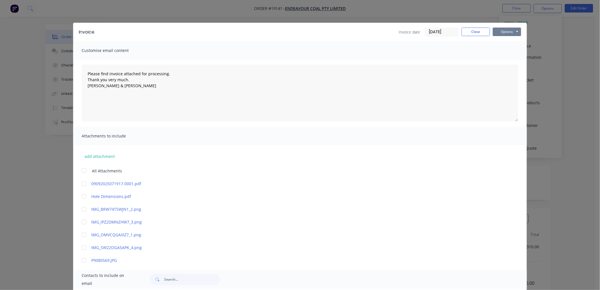
click at [507, 34] on button "Options" at bounding box center [507, 32] width 28 height 9
click at [509, 50] on button "Print" at bounding box center [511, 51] width 36 height 9
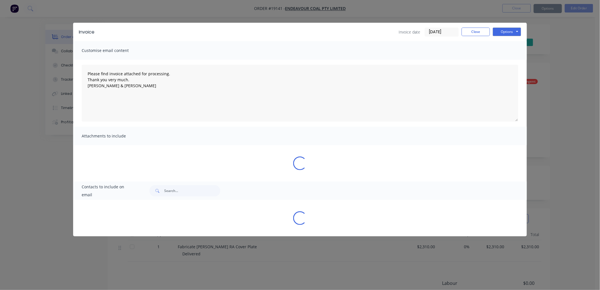
type textarea "Please find invoice attached for processing. Thank you very much. [PERSON_NAME]…"
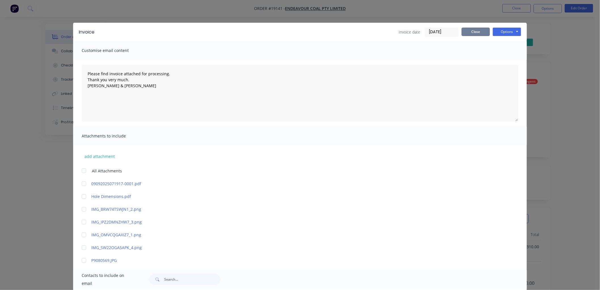
click at [471, 31] on button "Close" at bounding box center [476, 32] width 28 height 9
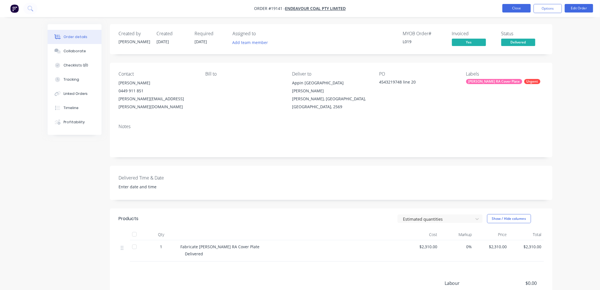
click at [516, 8] on button "Close" at bounding box center [517, 8] width 28 height 9
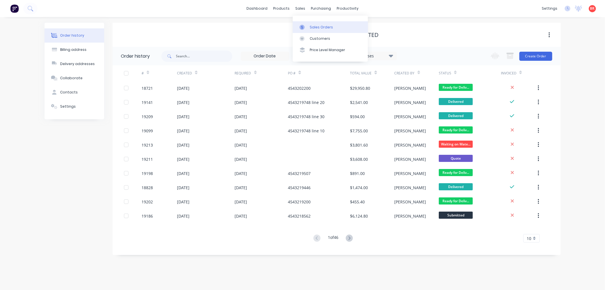
click at [312, 23] on link "Sales Orders" at bounding box center [330, 26] width 75 height 11
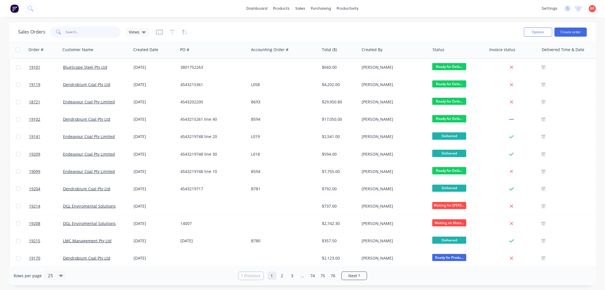
click at [78, 33] on input "text" at bounding box center [93, 31] width 55 height 11
type input "endstop"
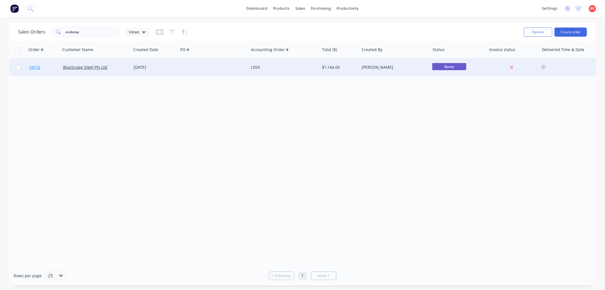
click at [33, 67] on span "19112" at bounding box center [34, 67] width 11 height 6
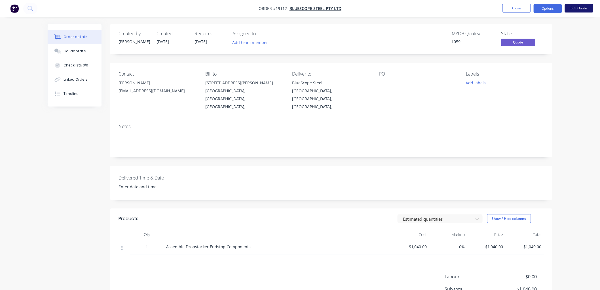
click at [577, 10] on button "Edit Quote" at bounding box center [579, 8] width 28 height 9
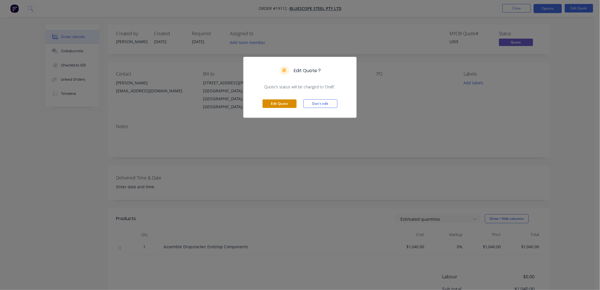
click at [289, 103] on button "Edit Quote" at bounding box center [280, 103] width 34 height 9
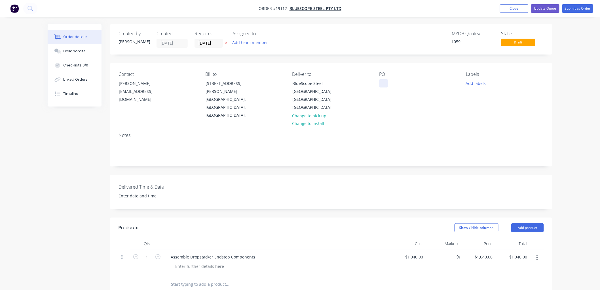
click at [383, 79] on div at bounding box center [383, 83] width 9 height 8
click at [573, 9] on button "Submit as Order" at bounding box center [578, 8] width 31 height 9
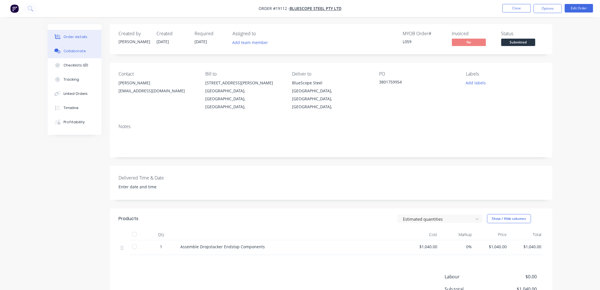
click at [80, 52] on div "Collaborate" at bounding box center [75, 51] width 22 height 5
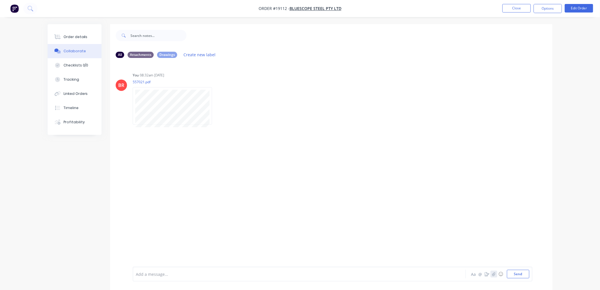
click at [494, 273] on icon "button" at bounding box center [494, 274] width 3 height 4
click at [521, 277] on button "Send" at bounding box center [518, 274] width 22 height 9
click at [78, 39] on div "Order details" at bounding box center [76, 36] width 24 height 5
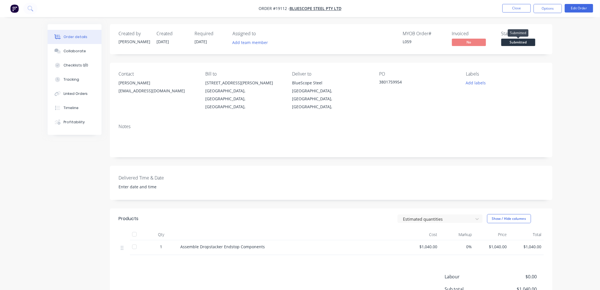
click at [513, 42] on span "Submitted" at bounding box center [519, 42] width 34 height 7
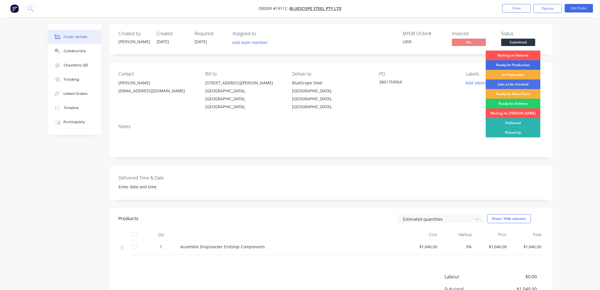
click at [502, 66] on div "Ready for Production" at bounding box center [513, 65] width 55 height 10
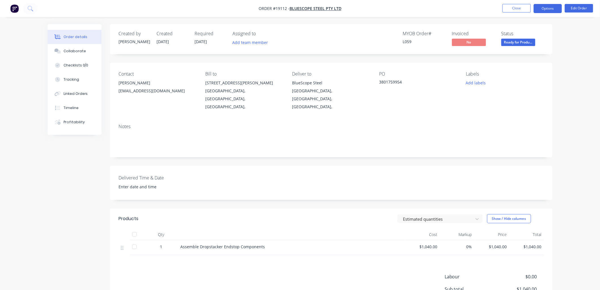
click at [545, 10] on button "Options" at bounding box center [548, 8] width 28 height 9
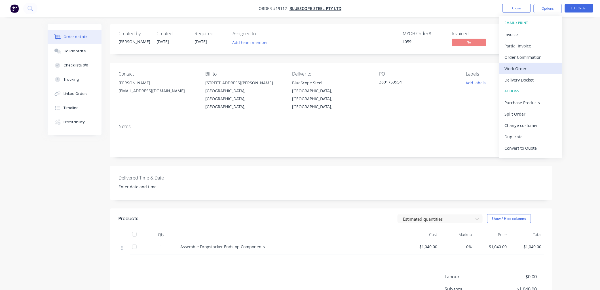
click at [520, 70] on div "Work Order" at bounding box center [531, 68] width 52 height 8
click at [516, 68] on div "Custom" at bounding box center [531, 68] width 52 height 8
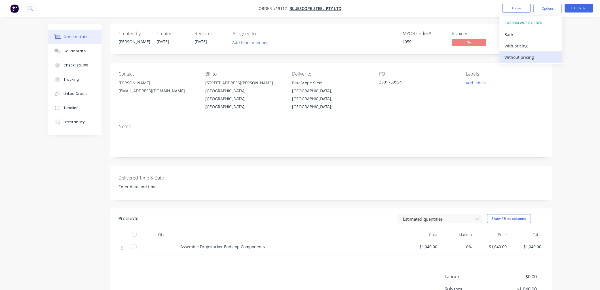
click at [518, 58] on div "Without pricing" at bounding box center [531, 57] width 52 height 8
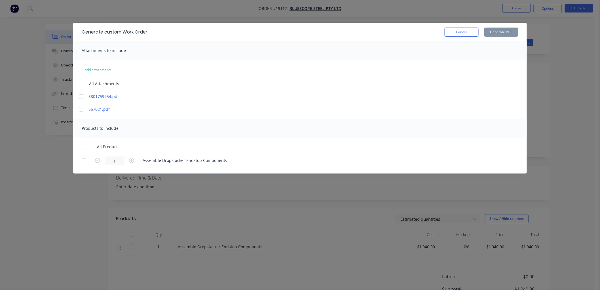
click at [81, 109] on div at bounding box center [80, 109] width 11 height 11
click at [84, 148] on div at bounding box center [83, 146] width 11 height 11
click at [500, 31] on button "Generate PDF" at bounding box center [502, 32] width 34 height 9
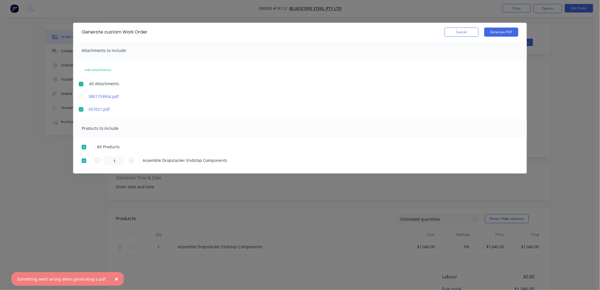
click at [81, 83] on div at bounding box center [80, 83] width 11 height 11
click at [497, 31] on button "Generate PDF" at bounding box center [502, 32] width 34 height 9
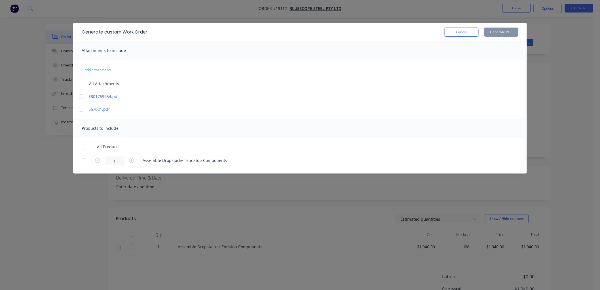
click at [464, 30] on button "Cancel" at bounding box center [462, 32] width 34 height 9
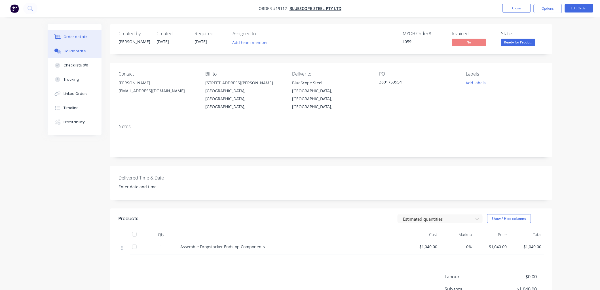
click at [73, 51] on div "Collaborate" at bounding box center [75, 51] width 22 height 5
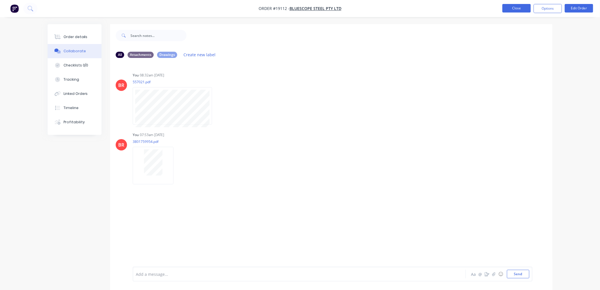
click at [509, 7] on button "Close" at bounding box center [517, 8] width 28 height 9
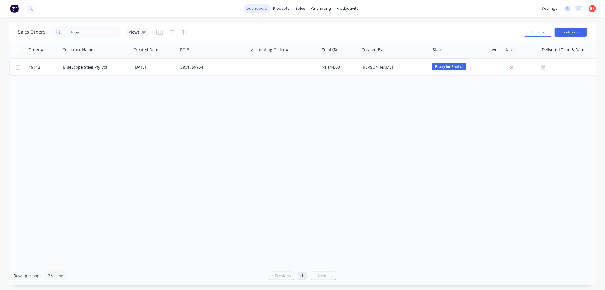
click at [260, 7] on link "dashboard" at bounding box center [257, 8] width 27 height 9
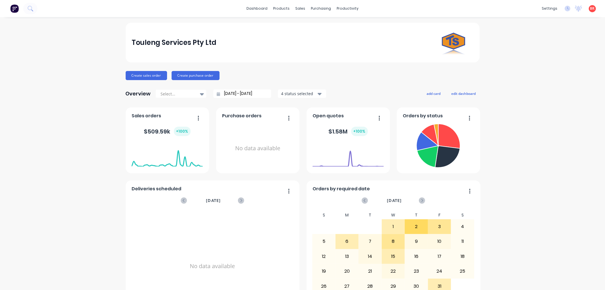
drag, startPoint x: 517, startPoint y: 72, endPoint x: 502, endPoint y: 67, distance: 16.4
click at [517, 72] on div "Touleng Services Pty Ltd Create sales order Create purchase order Overview Sele…" at bounding box center [302, 171] width 605 height 296
click at [312, 24] on link "Sales Orders" at bounding box center [328, 26] width 75 height 11
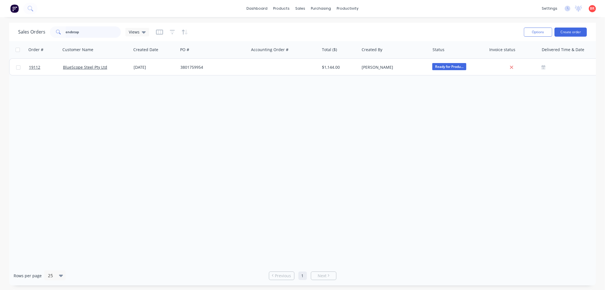
click at [83, 33] on input "endstop" at bounding box center [93, 31] width 55 height 11
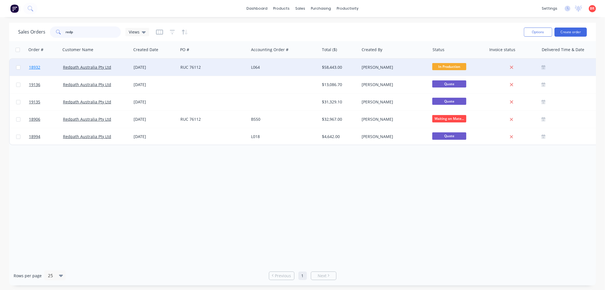
type input "redp"
click at [35, 66] on span "18932" at bounding box center [34, 67] width 11 height 6
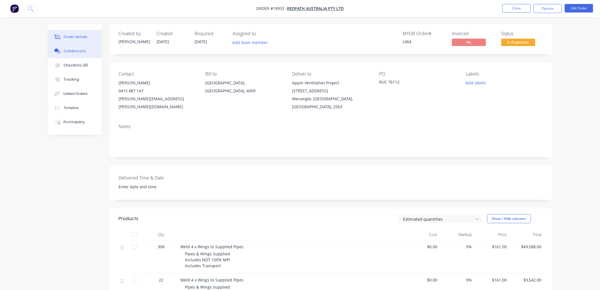
click at [77, 50] on div "Collaborate" at bounding box center [75, 51] width 22 height 5
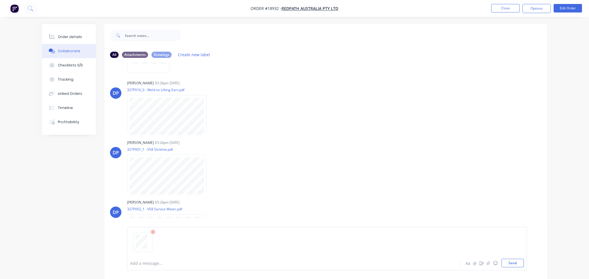
scroll to position [63, 0]
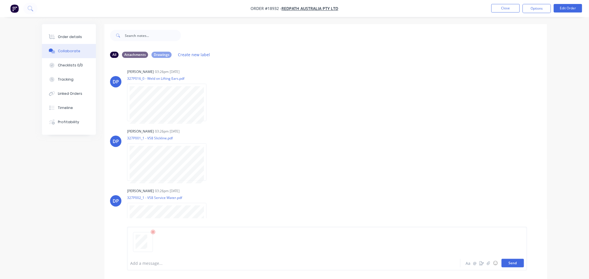
click at [514, 265] on button "Send" at bounding box center [513, 263] width 22 height 9
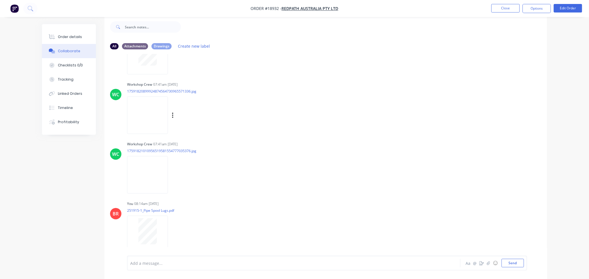
scroll to position [1063, 0]
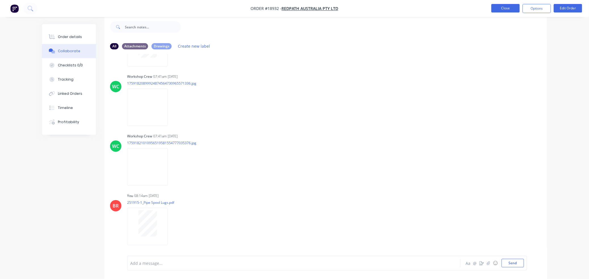
click at [498, 9] on button "Close" at bounding box center [506, 8] width 28 height 9
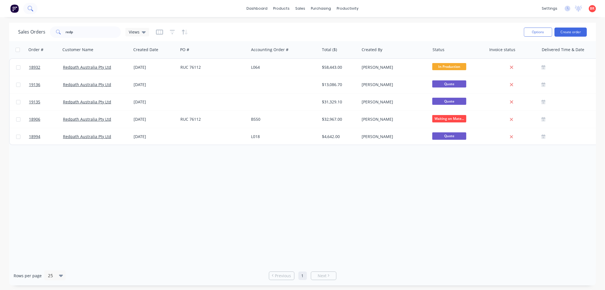
click at [32, 9] on icon at bounding box center [30, 8] width 5 height 5
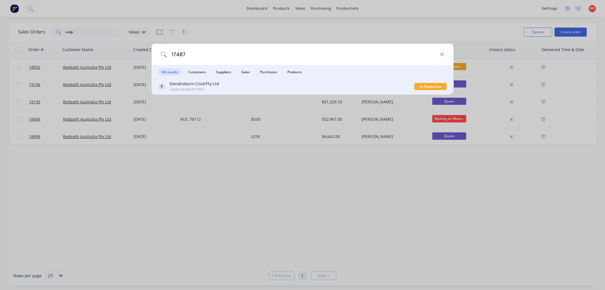
type input "17487"
click at [213, 88] on div "Sales Order #17487" at bounding box center [194, 89] width 49 height 5
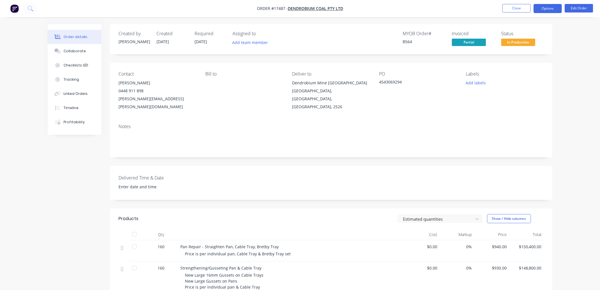
click at [540, 7] on button "Options" at bounding box center [548, 8] width 28 height 9
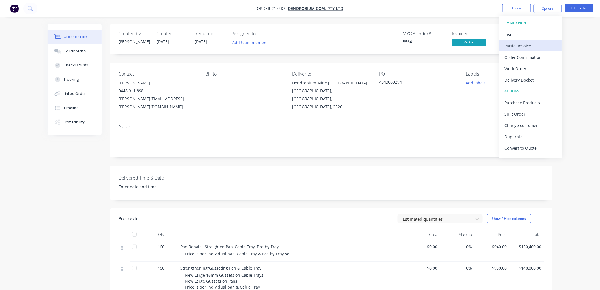
click at [518, 44] on div "Partial Invoice" at bounding box center [531, 46] width 52 height 8
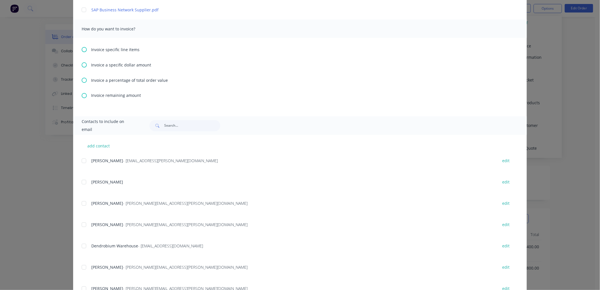
scroll to position [378, 0]
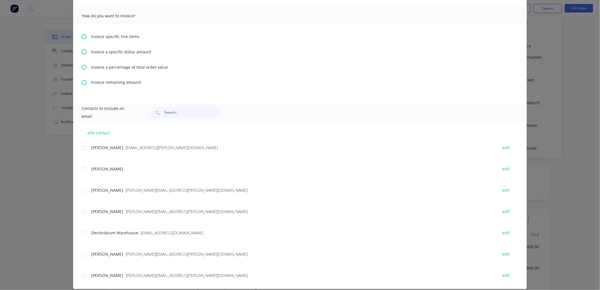
click at [82, 52] on icon at bounding box center [84, 51] width 5 height 5
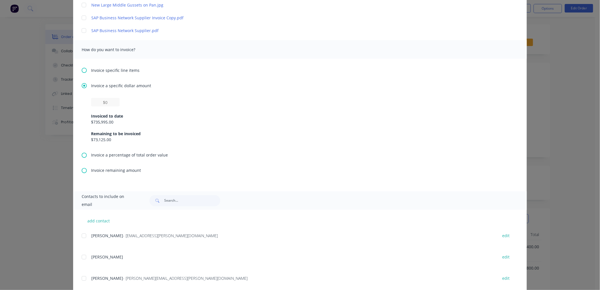
scroll to position [313, 0]
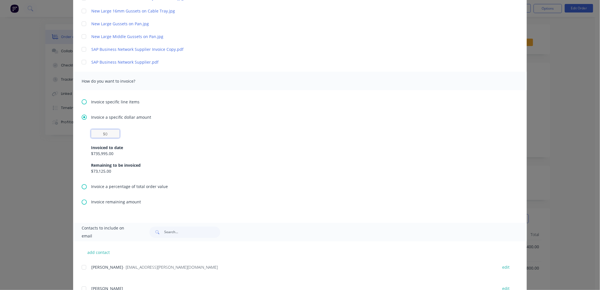
click at [104, 132] on input "text" at bounding box center [105, 133] width 29 height 9
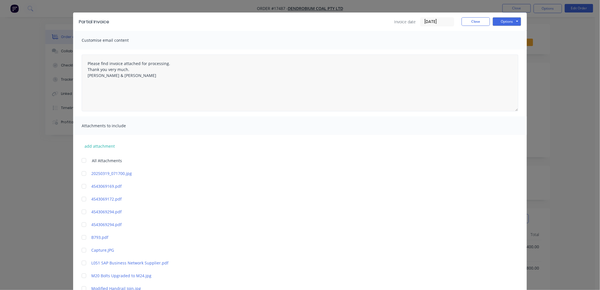
scroll to position [0, 0]
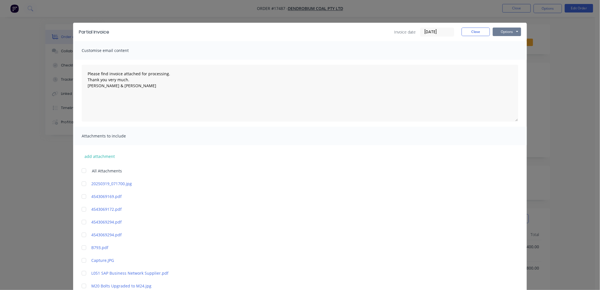
type input "$36,562.5"
click at [498, 33] on button "Options" at bounding box center [507, 32] width 28 height 9
click at [502, 49] on button "Print" at bounding box center [511, 51] width 36 height 9
click at [473, 35] on button "Close" at bounding box center [476, 32] width 28 height 9
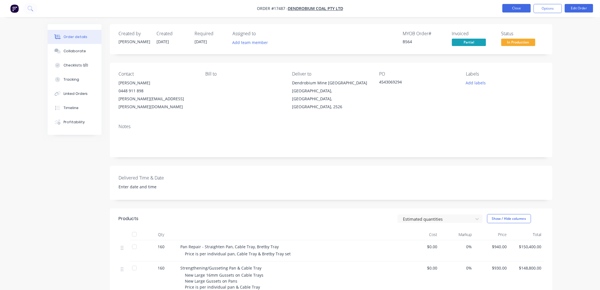
click at [514, 10] on button "Close" at bounding box center [517, 8] width 28 height 9
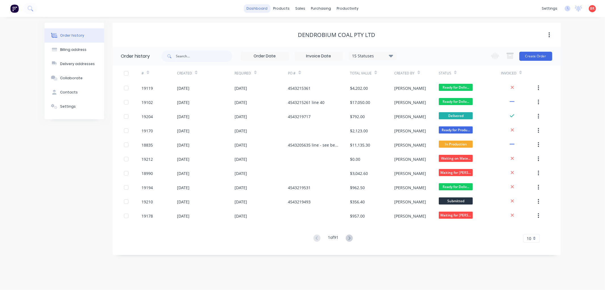
click at [256, 9] on link "dashboard" at bounding box center [257, 8] width 27 height 9
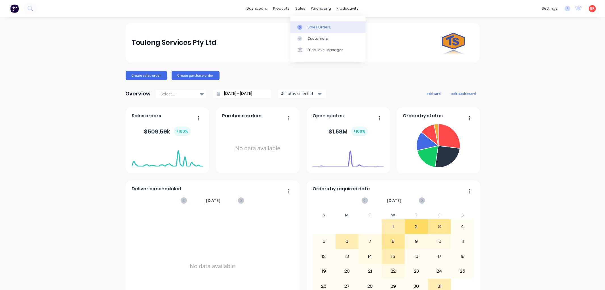
click at [310, 26] on div "Sales Orders" at bounding box center [319, 27] width 23 height 5
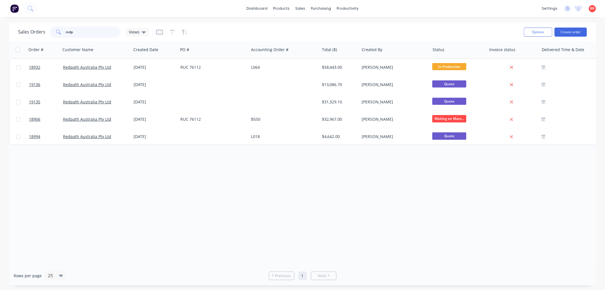
click at [85, 32] on input "redp" at bounding box center [93, 31] width 55 height 11
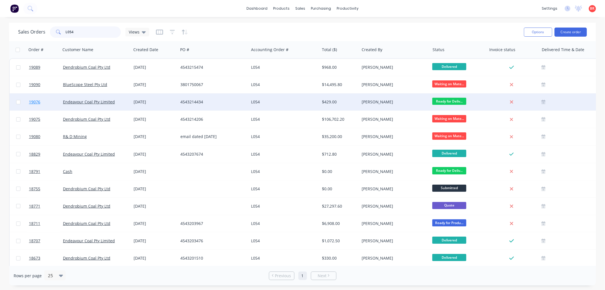
type input "L054"
click at [35, 100] on span "19076" at bounding box center [34, 102] width 11 height 6
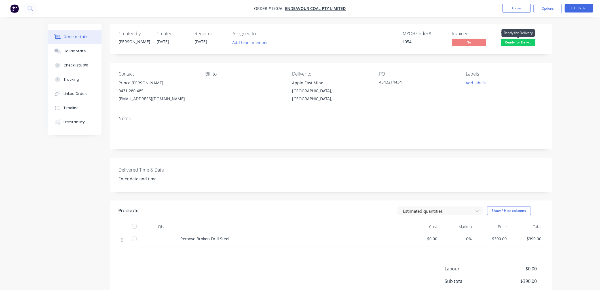
click at [518, 44] on span "Ready for Deliv..." at bounding box center [519, 42] width 34 height 7
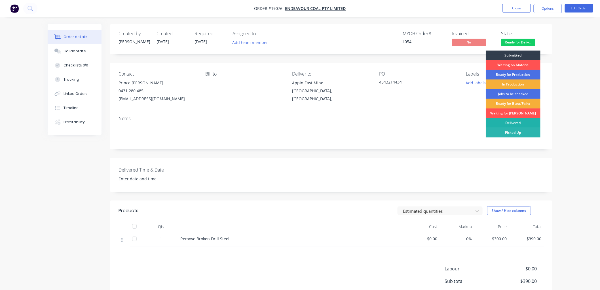
click at [518, 121] on div "Delivered" at bounding box center [513, 123] width 55 height 10
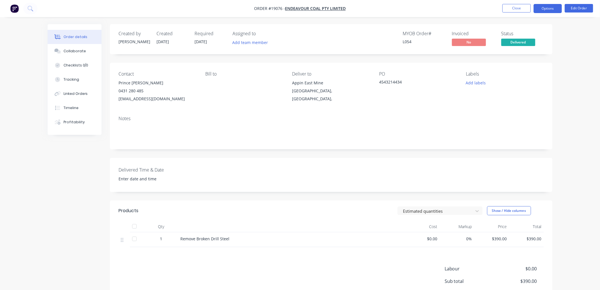
click at [543, 9] on button "Options" at bounding box center [548, 8] width 28 height 9
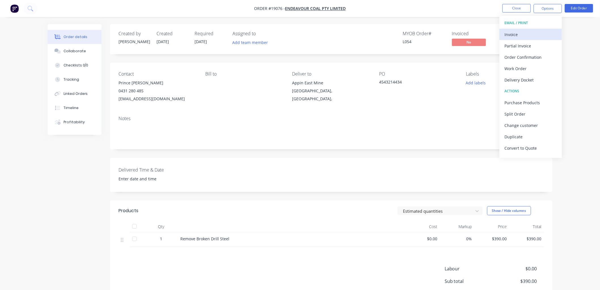
click at [515, 39] on button "Invoice" at bounding box center [531, 34] width 62 height 11
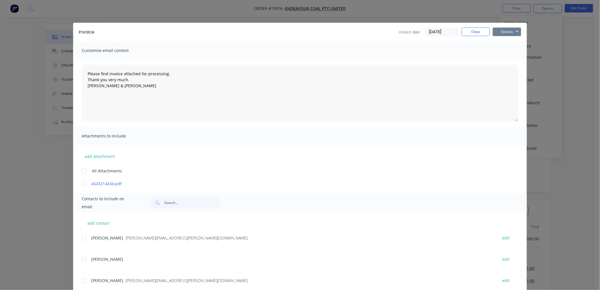
click at [503, 32] on button "Options" at bounding box center [507, 32] width 28 height 9
click at [507, 48] on button "Print" at bounding box center [511, 51] width 36 height 9
click at [466, 34] on button "Close" at bounding box center [476, 32] width 28 height 9
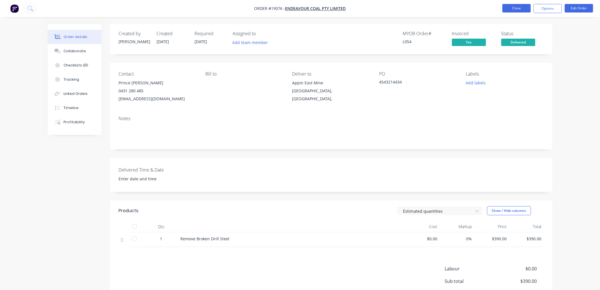
click at [515, 9] on button "Close" at bounding box center [517, 8] width 28 height 9
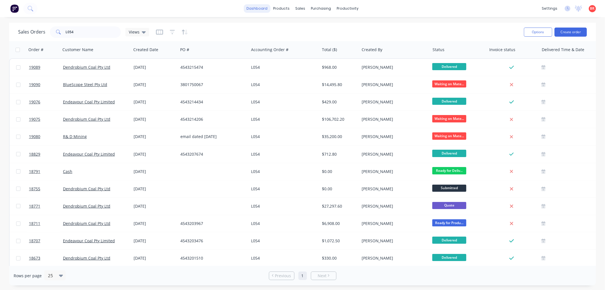
click at [259, 7] on link "dashboard" at bounding box center [257, 8] width 27 height 9
